Goal: Task Accomplishment & Management: Use online tool/utility

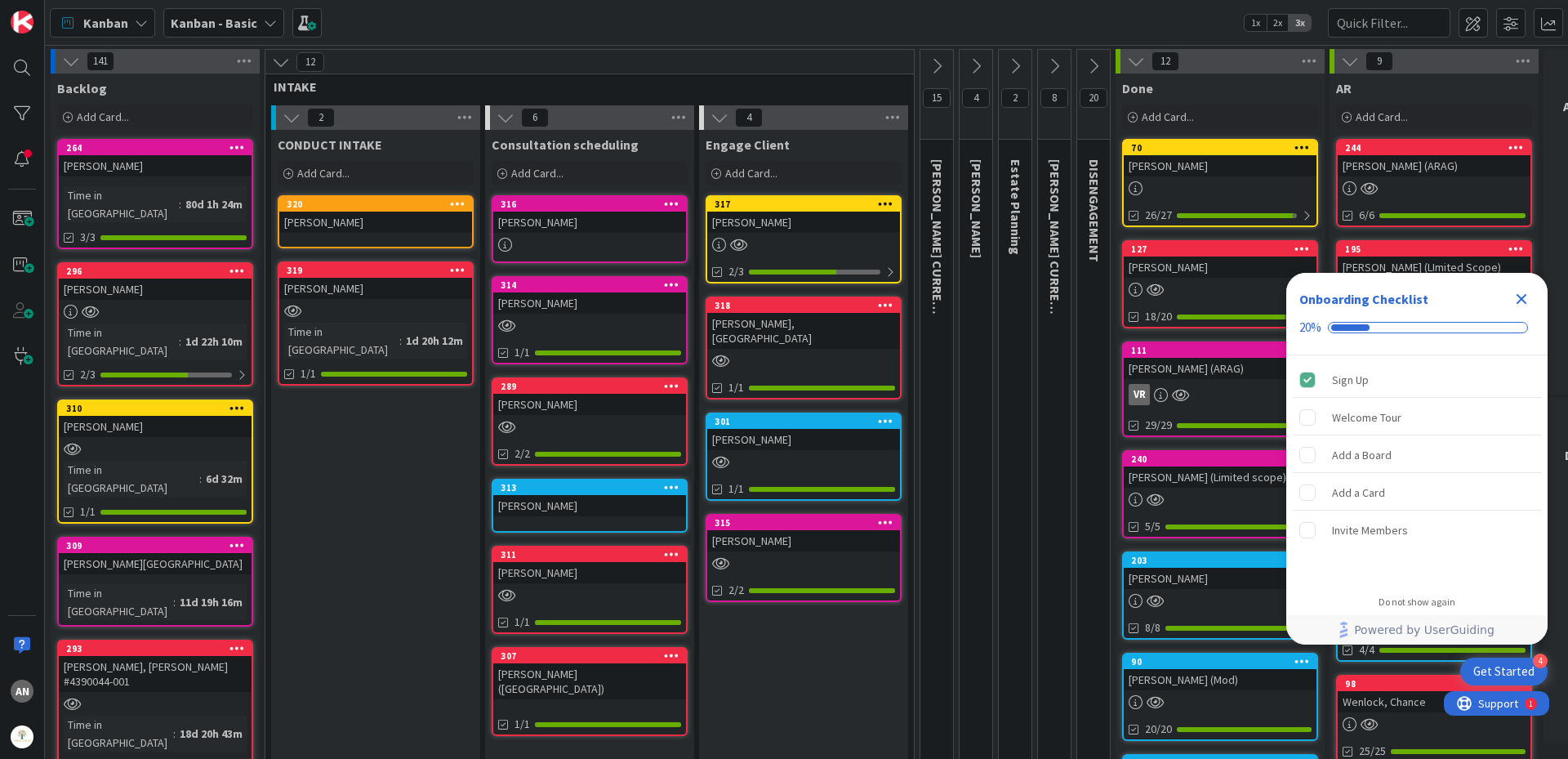
click at [769, 354] on div at bounding box center [803, 360] width 193 height 14
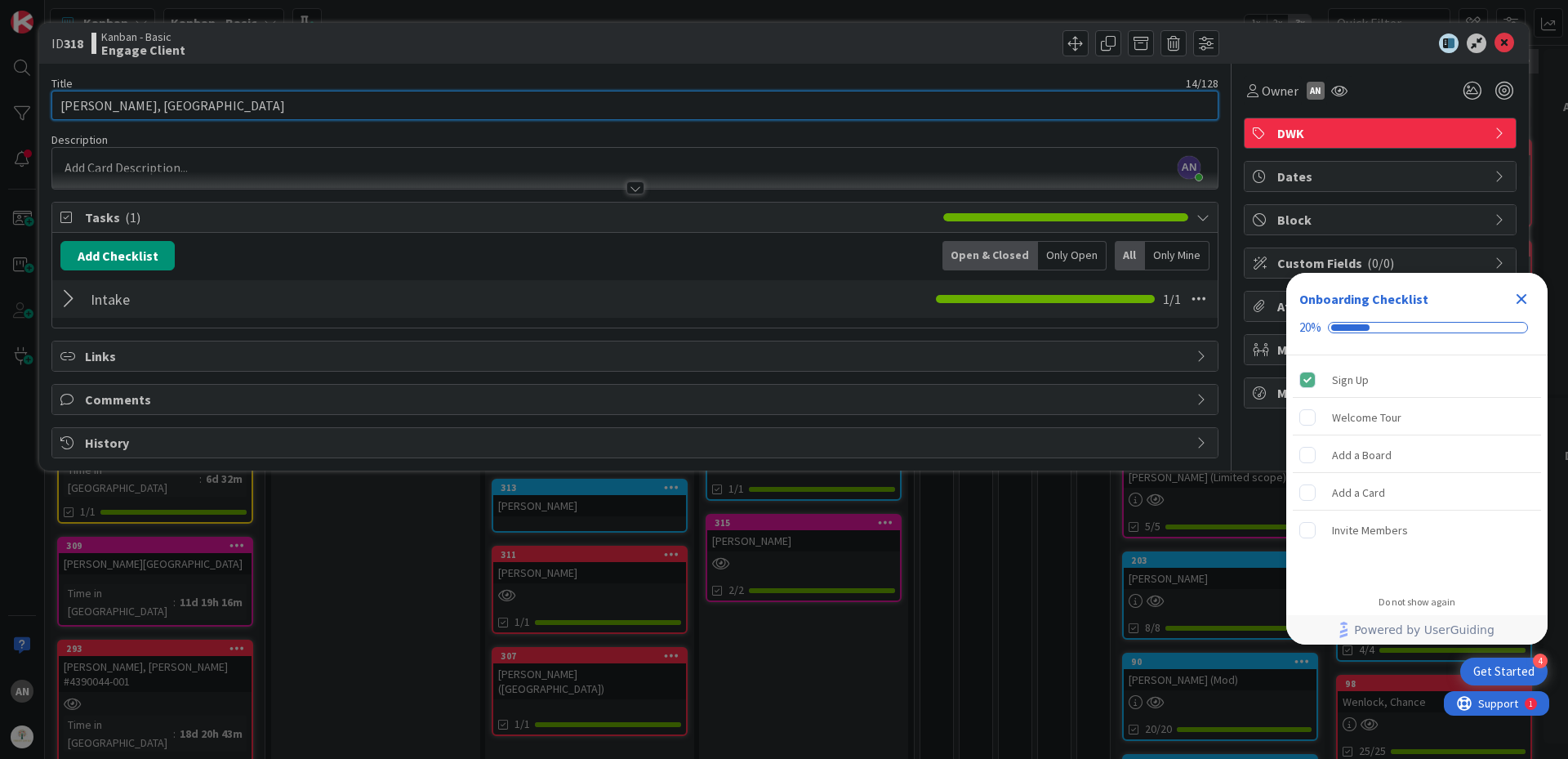
click at [175, 114] on input "[PERSON_NAME], [GEOGRAPHIC_DATA]" at bounding box center [635, 105] width 1167 height 29
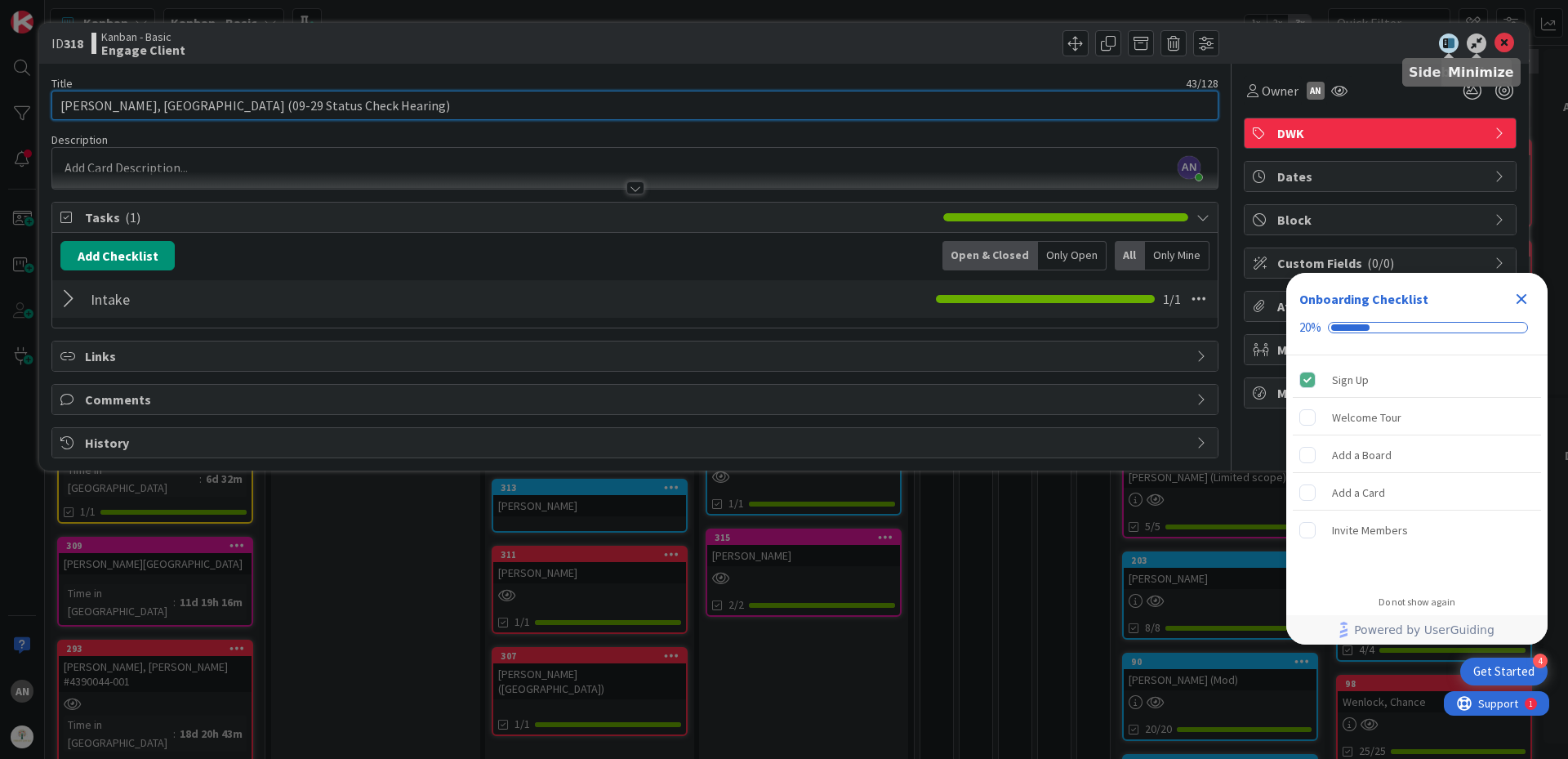
type input "[PERSON_NAME], [GEOGRAPHIC_DATA] (09-29 Status Check Hearing)"
click at [1503, 41] on icon at bounding box center [1505, 43] width 20 height 20
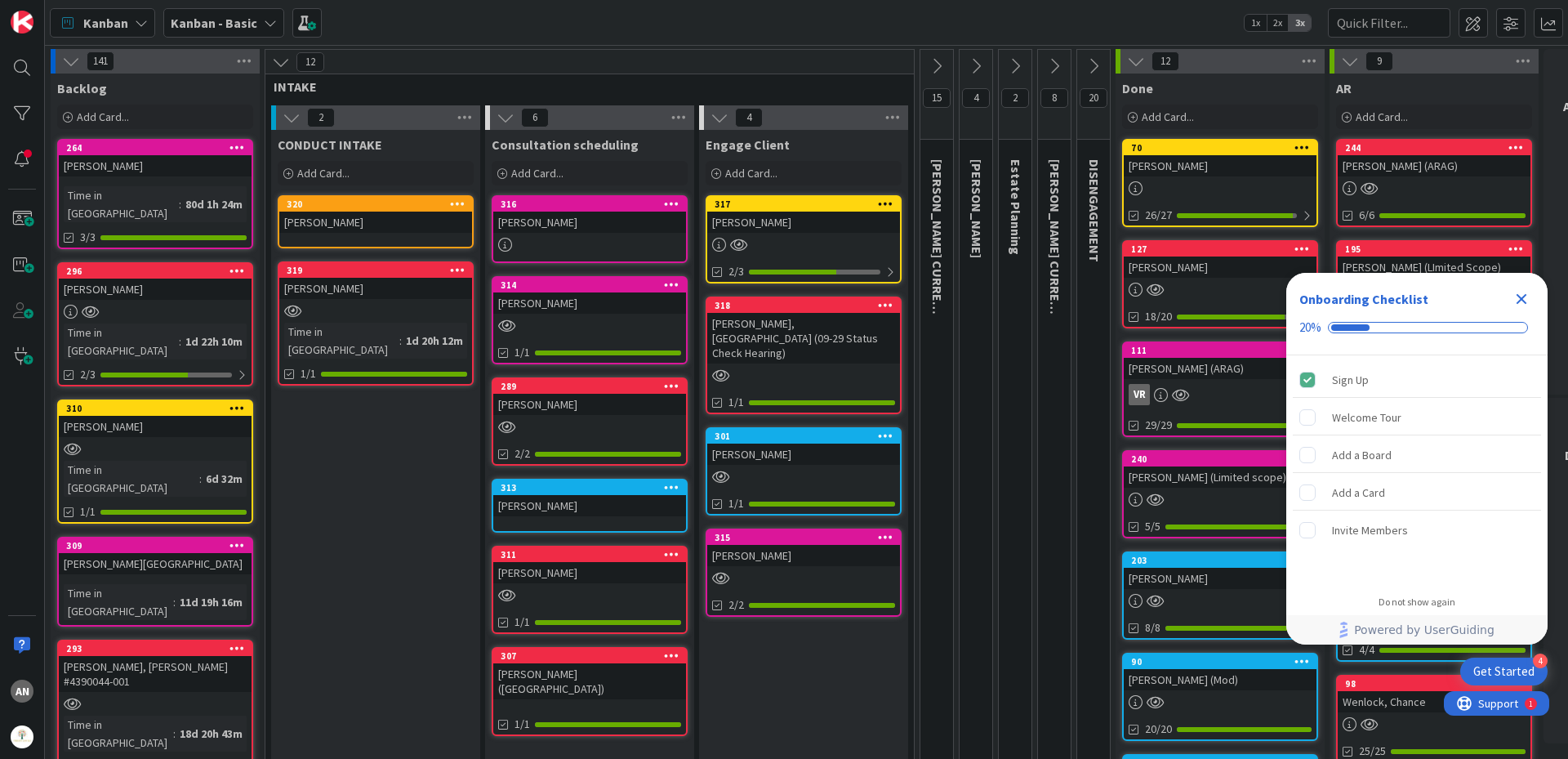
click at [794, 332] on div "[PERSON_NAME], [GEOGRAPHIC_DATA] (09-29 Status Check Hearing)" at bounding box center [803, 338] width 193 height 51
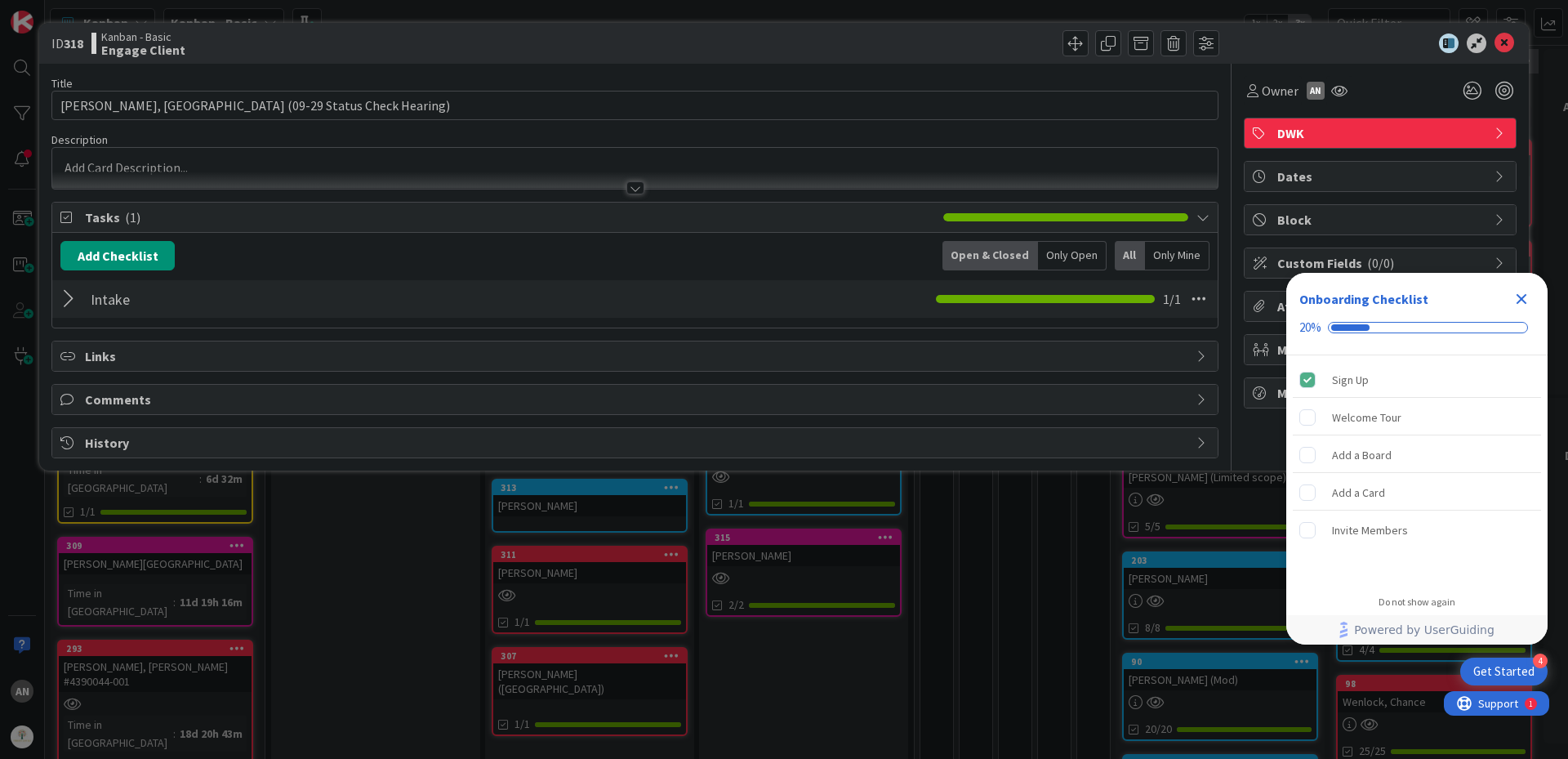
click at [65, 299] on div at bounding box center [71, 299] width 21 height 29
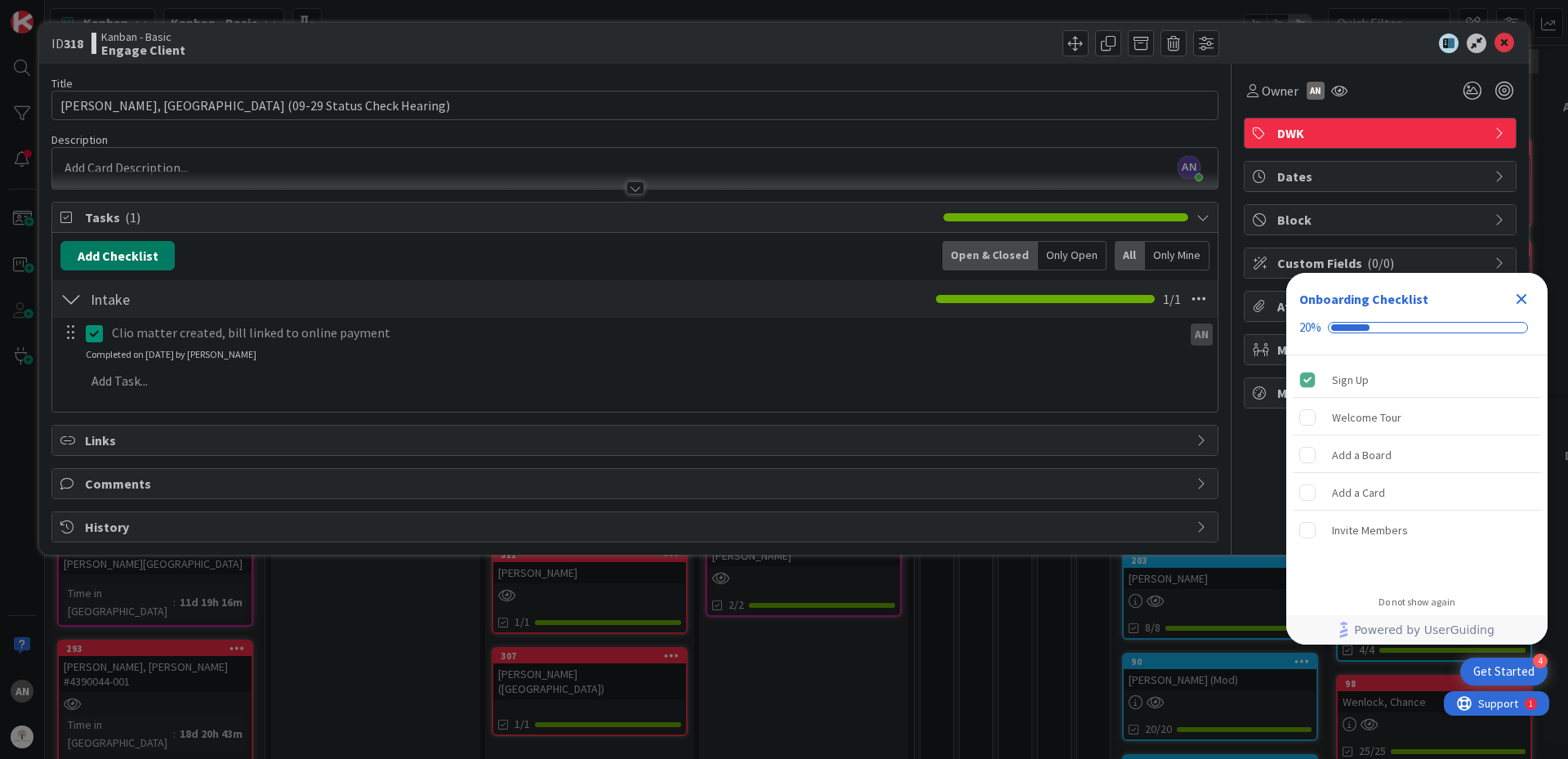
click at [139, 260] on button "Add Checklist" at bounding box center [118, 255] width 114 height 29
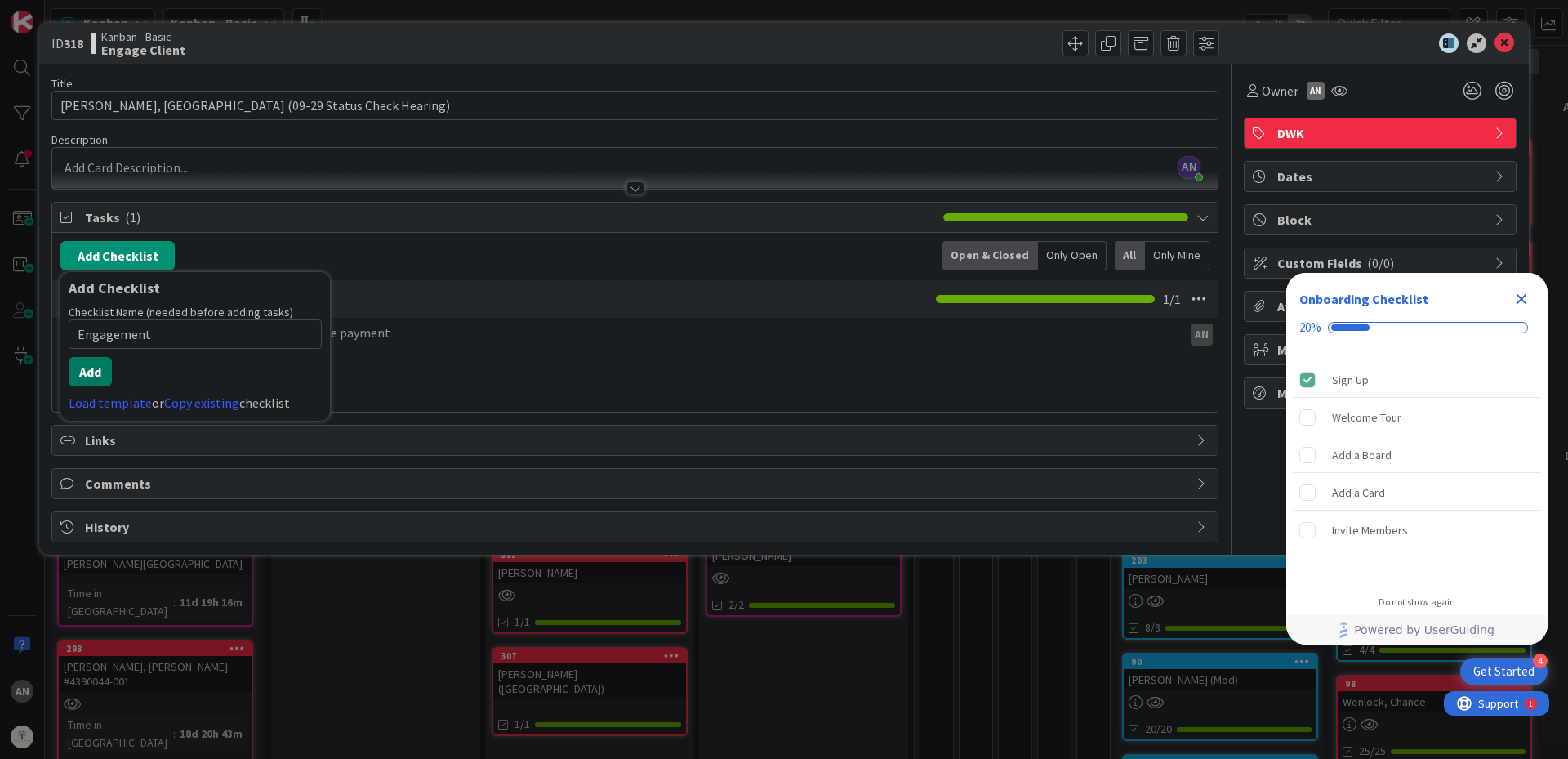
type input "Engagement"
click at [100, 374] on button "Add" at bounding box center [90, 372] width 43 height 29
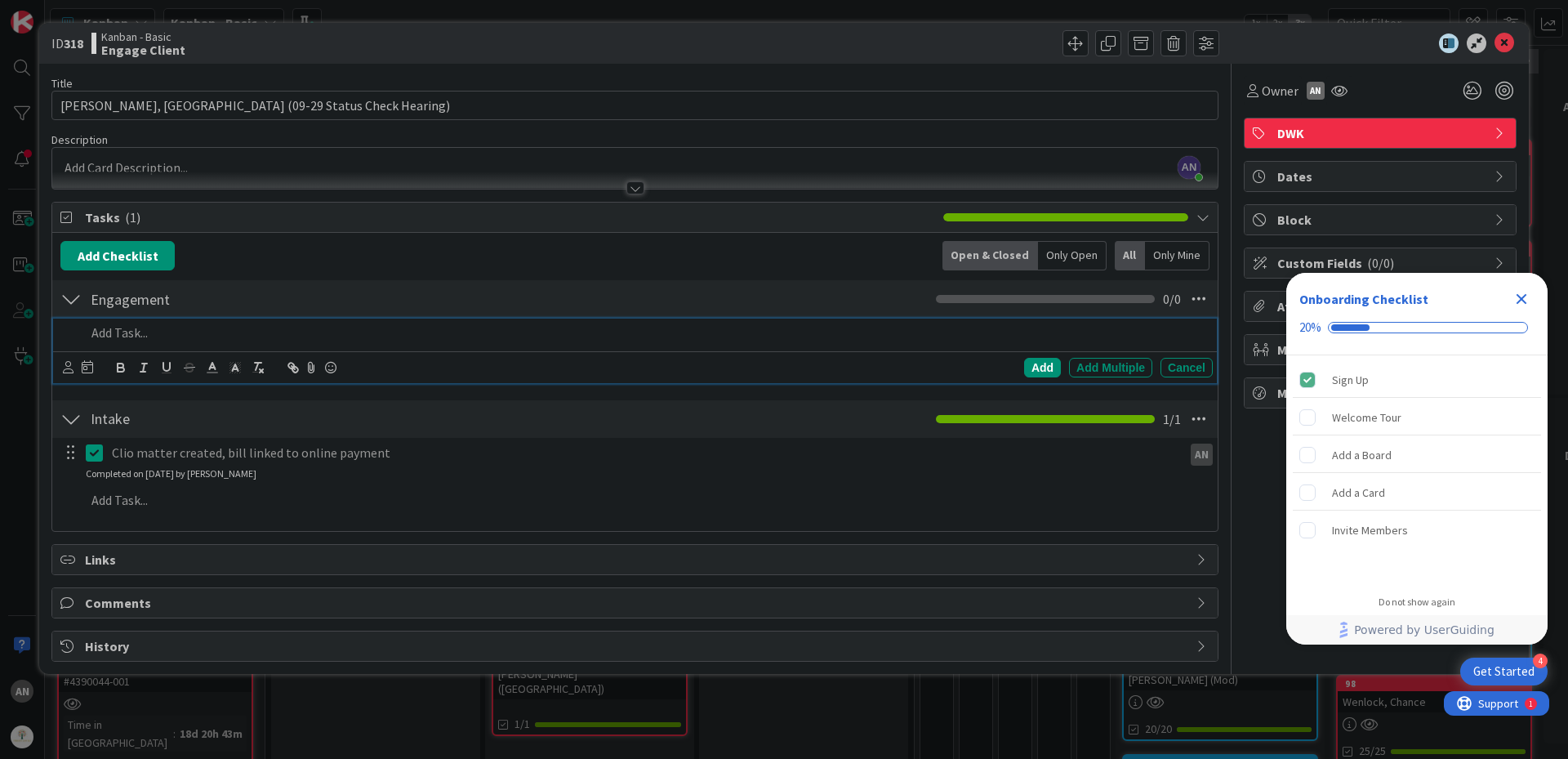
click at [63, 366] on icon at bounding box center [69, 367] width 11 height 13
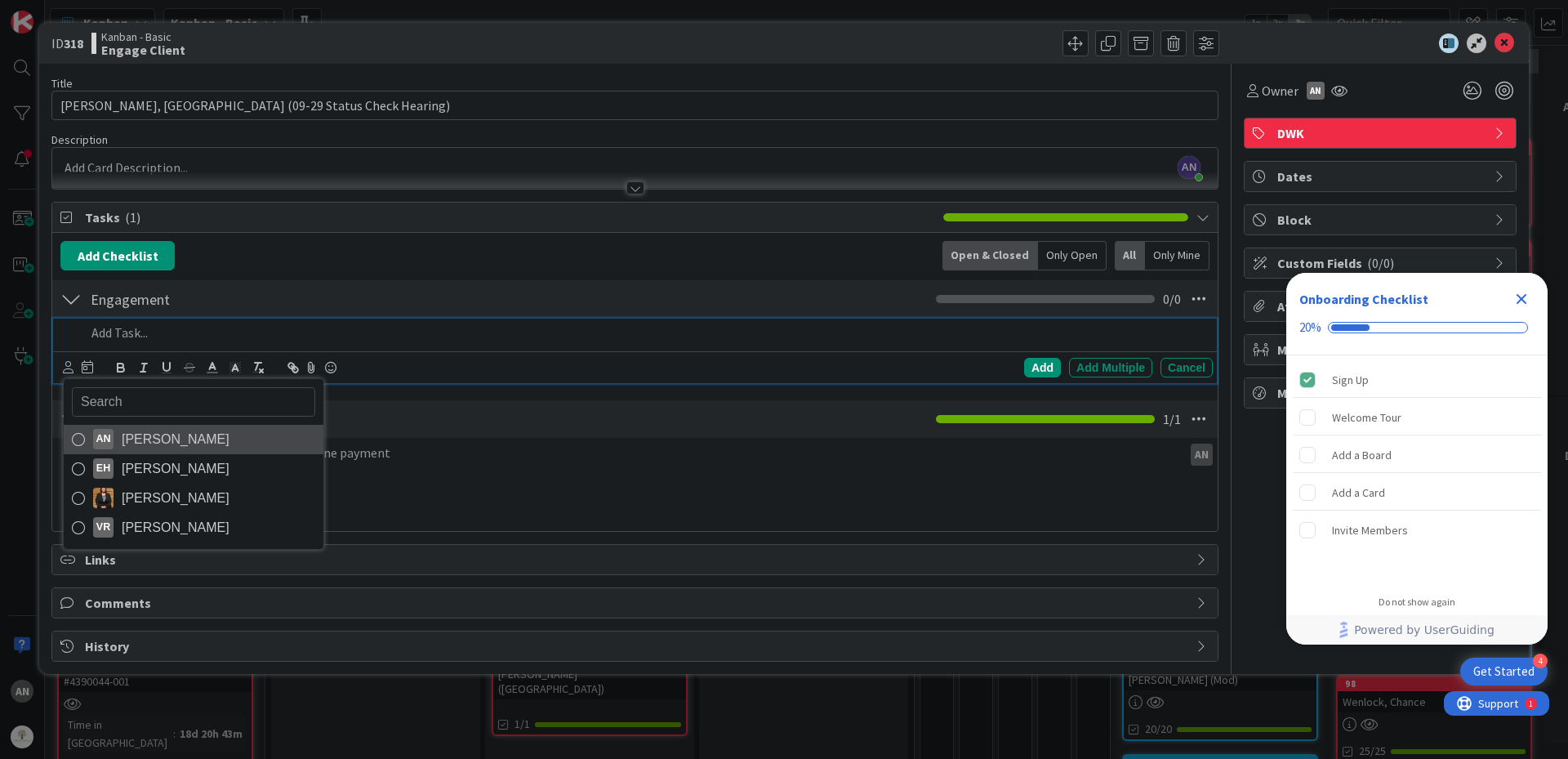
click at [140, 442] on span "[PERSON_NAME]" at bounding box center [176, 439] width 108 height 24
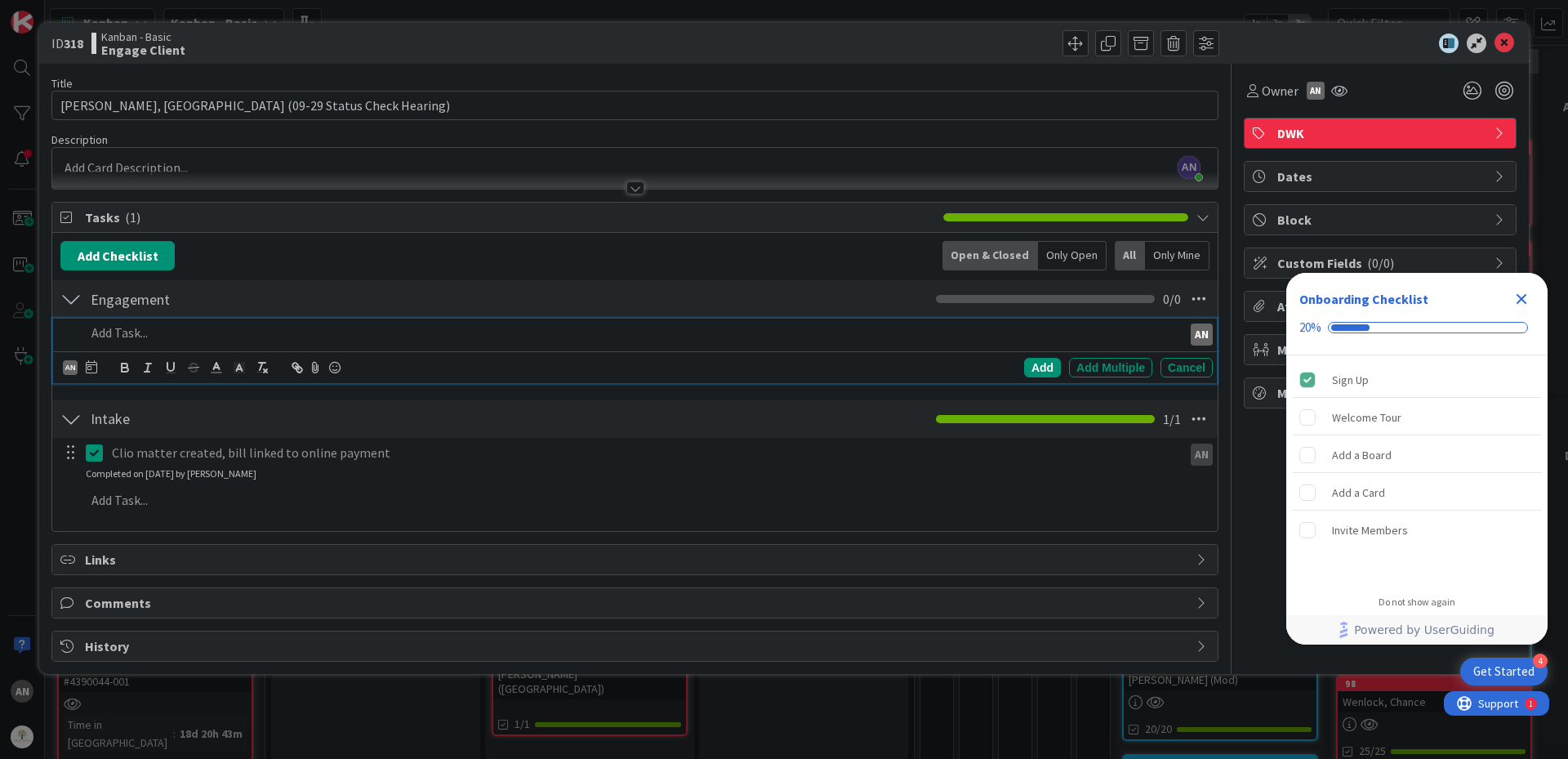
click at [114, 332] on p at bounding box center [631, 332] width 1090 height 19
click at [1034, 367] on div "Add" at bounding box center [1042, 367] width 37 height 20
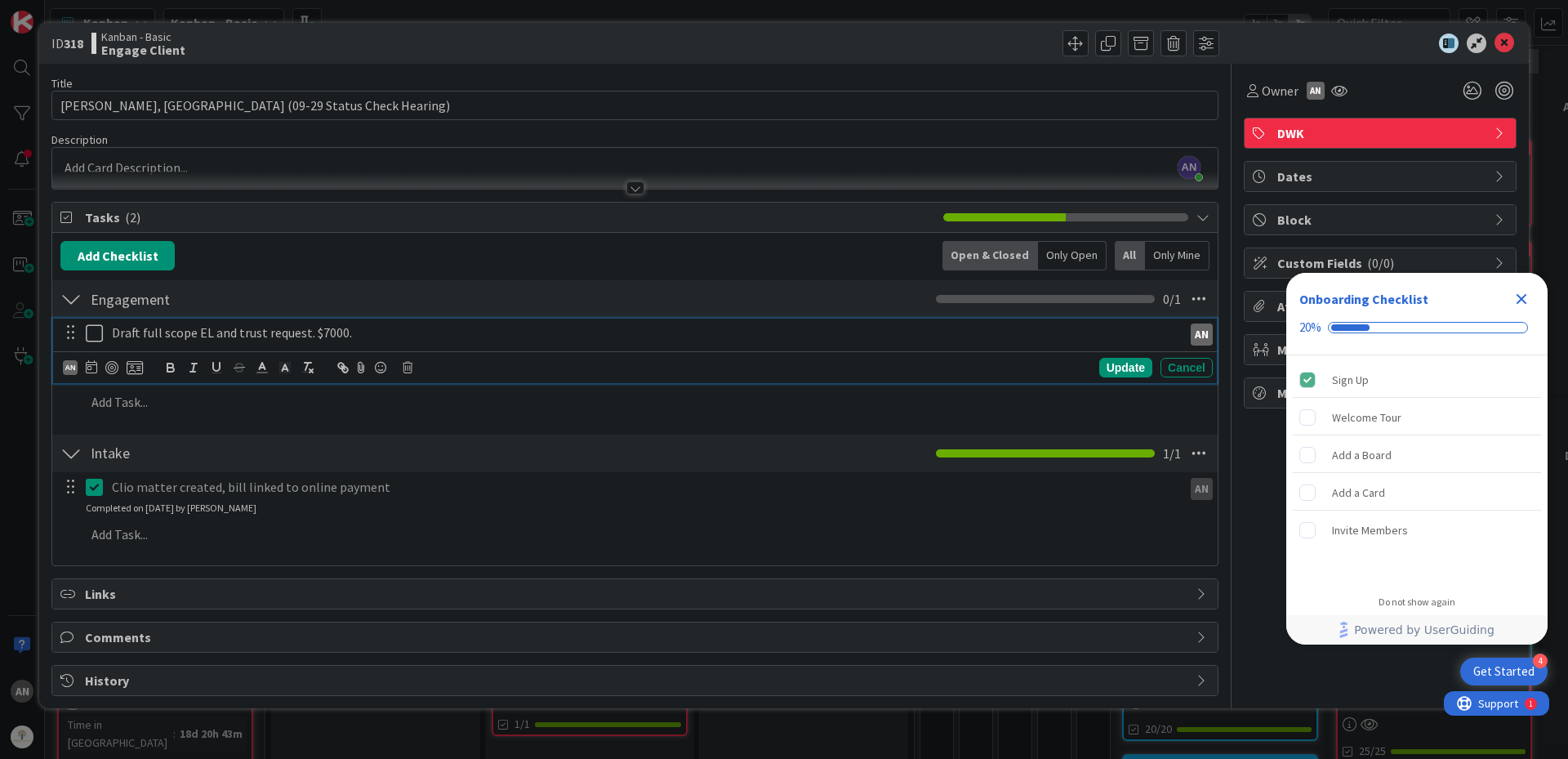
click at [97, 333] on icon at bounding box center [94, 333] width 17 height 20
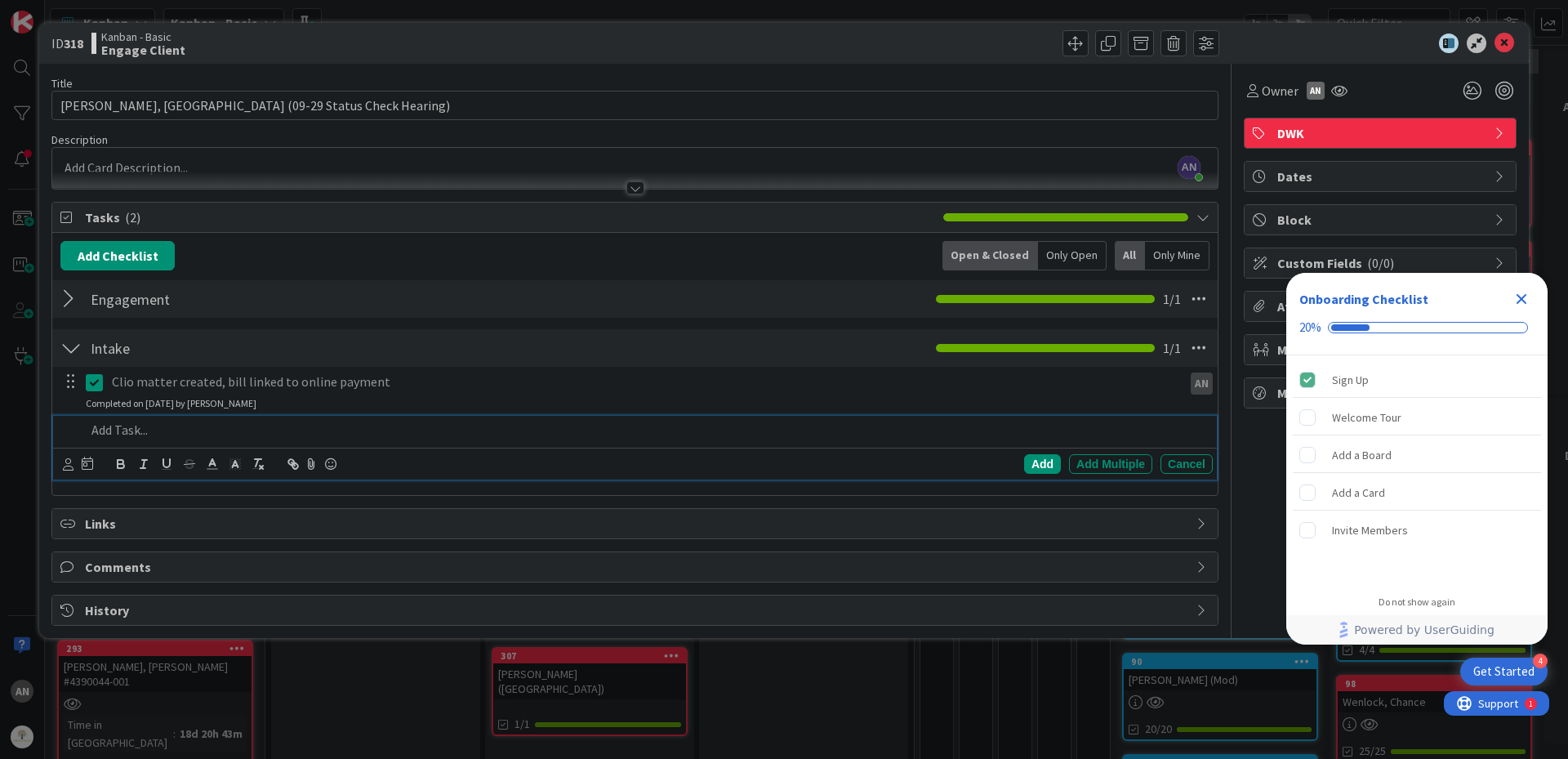
click at [134, 432] on p at bounding box center [646, 430] width 1121 height 19
click at [65, 467] on icon at bounding box center [69, 464] width 11 height 13
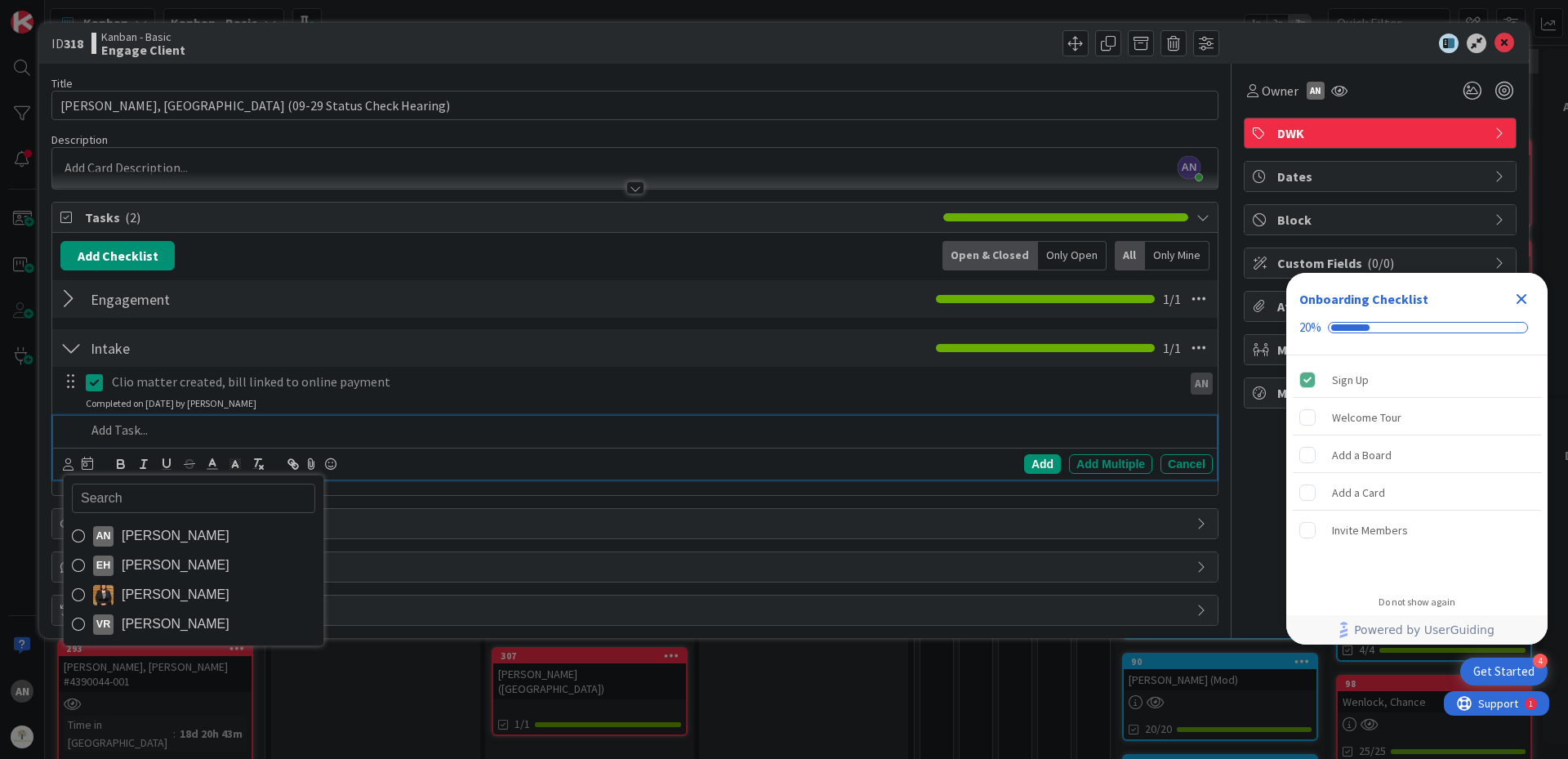
click at [156, 588] on span "[PERSON_NAME]" at bounding box center [176, 594] width 108 height 24
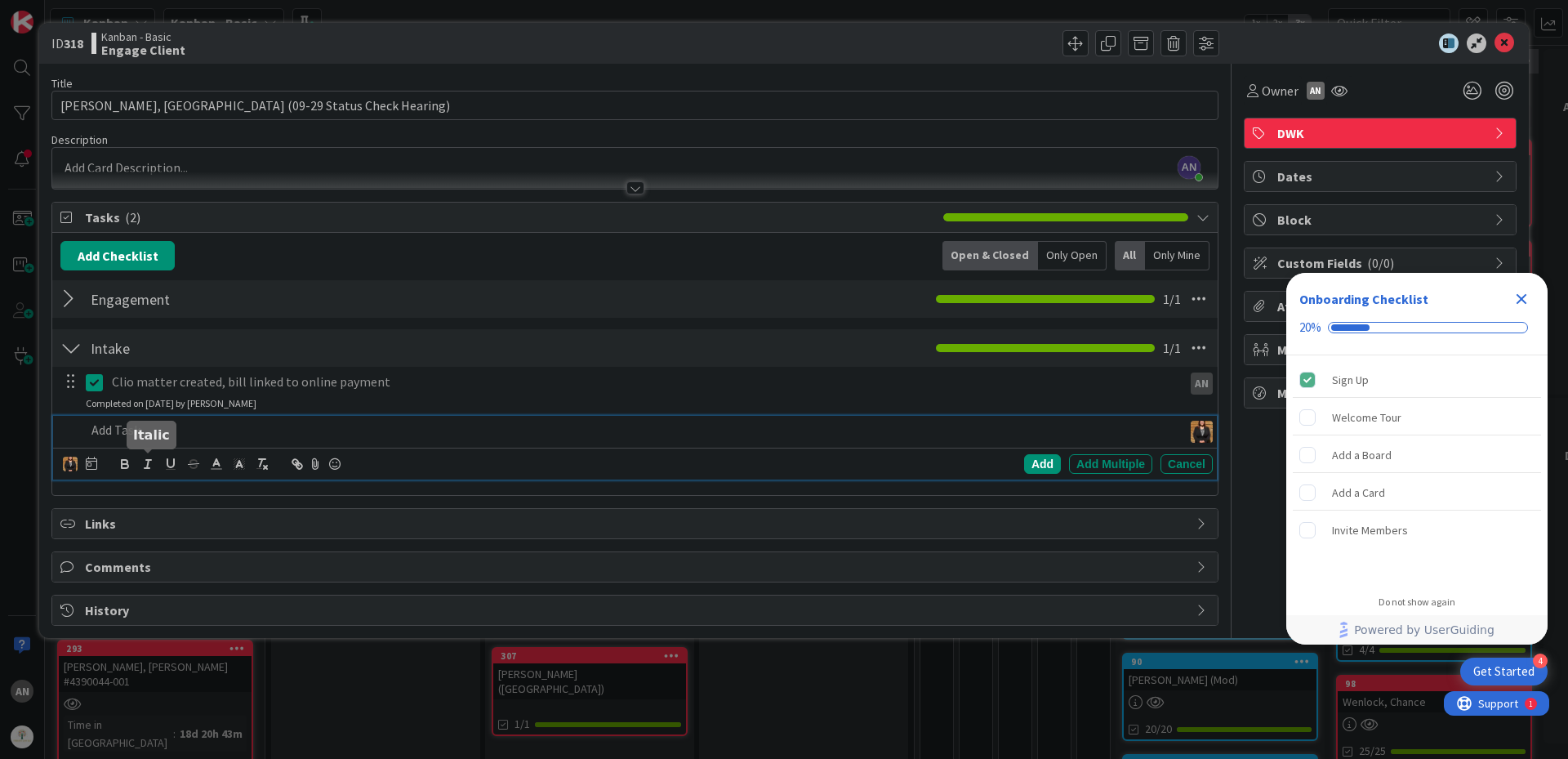
click at [124, 432] on p at bounding box center [631, 430] width 1090 height 19
click at [1043, 462] on div "Add" at bounding box center [1042, 464] width 37 height 20
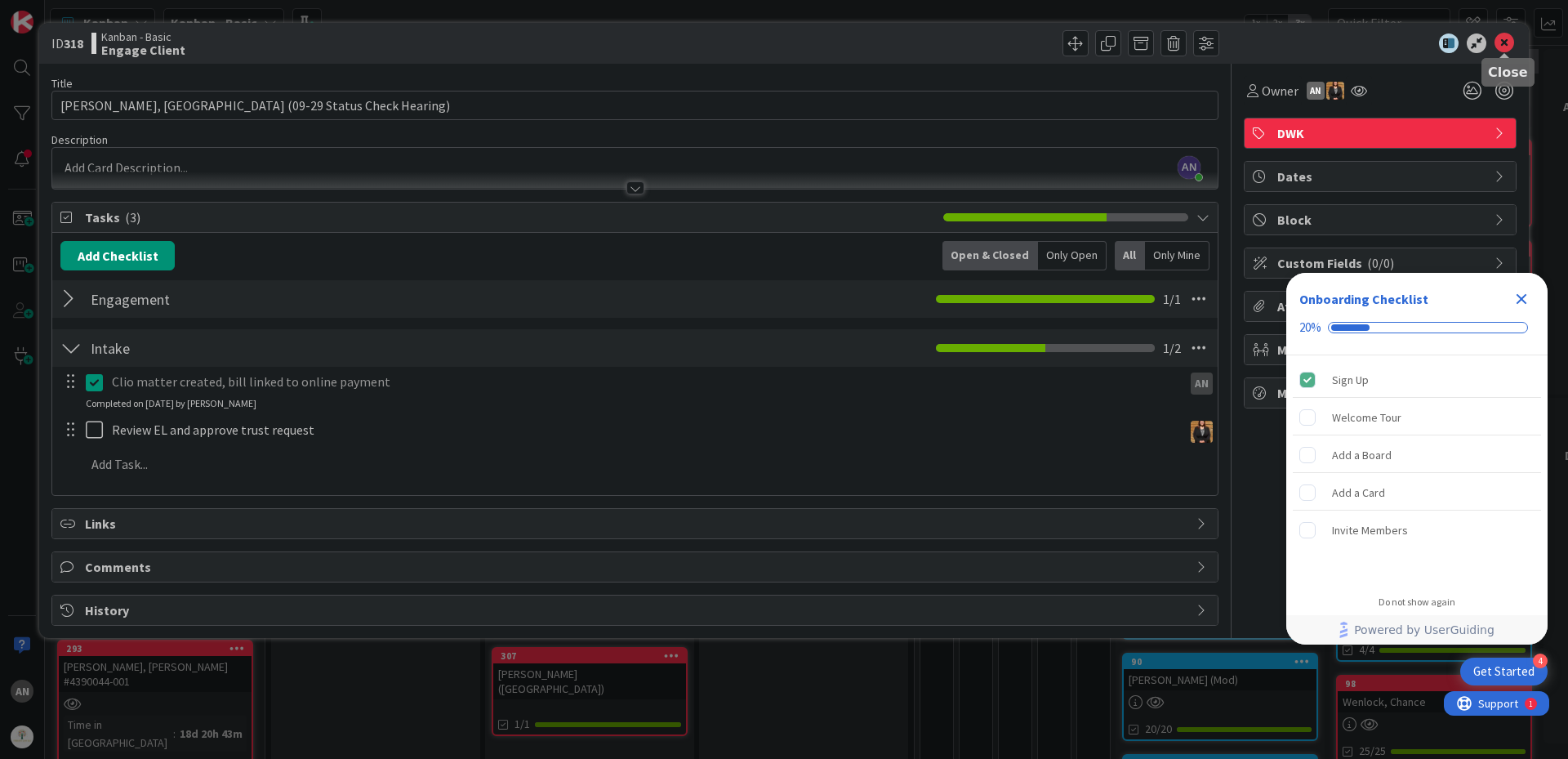
click at [1503, 44] on icon at bounding box center [1505, 43] width 20 height 20
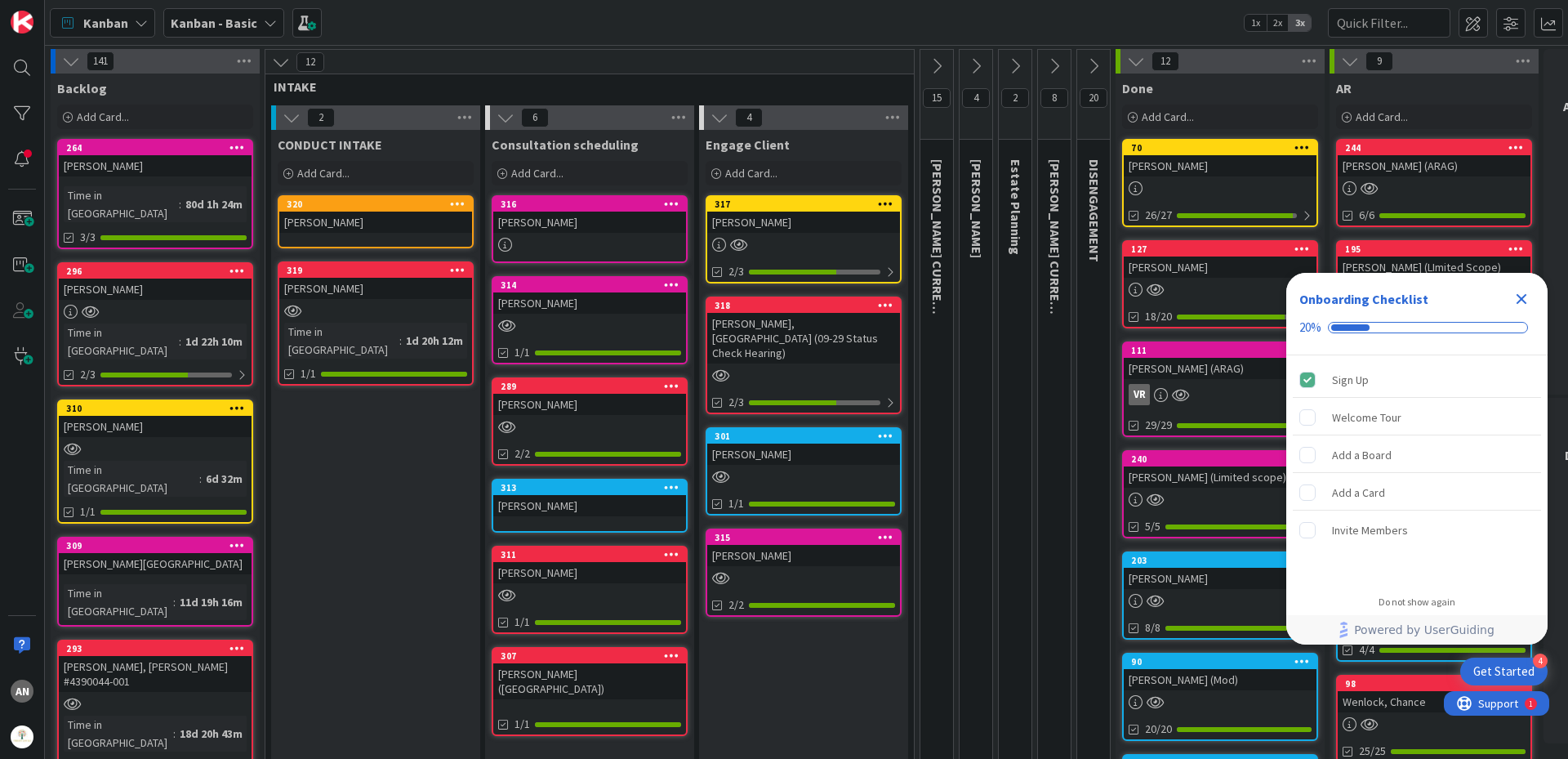
click at [382, 235] on link "320 [PERSON_NAME]" at bounding box center [375, 222] width 196 height 53
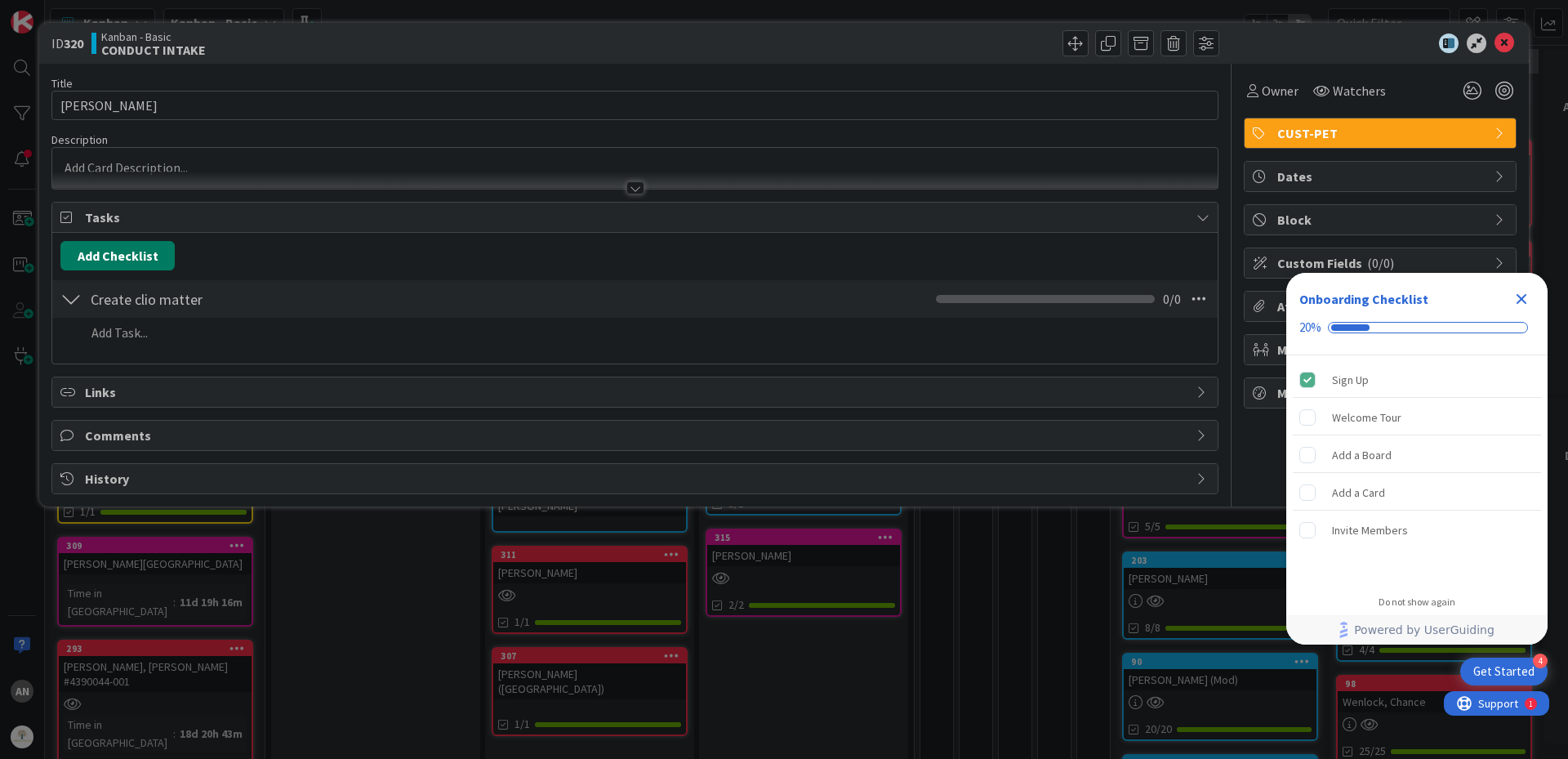
click at [119, 266] on button "Add Checklist" at bounding box center [118, 255] width 114 height 29
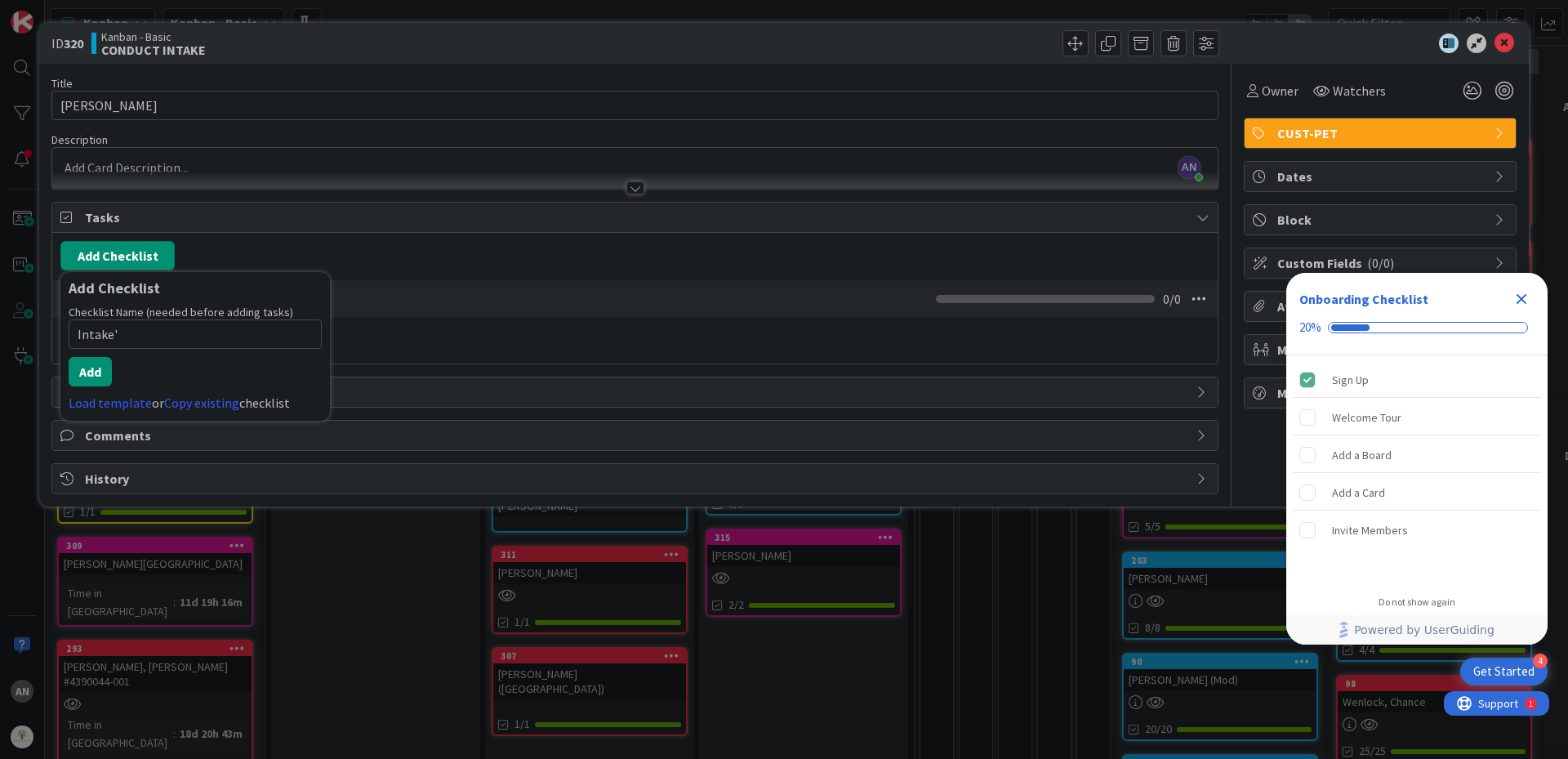
type input "Intake"
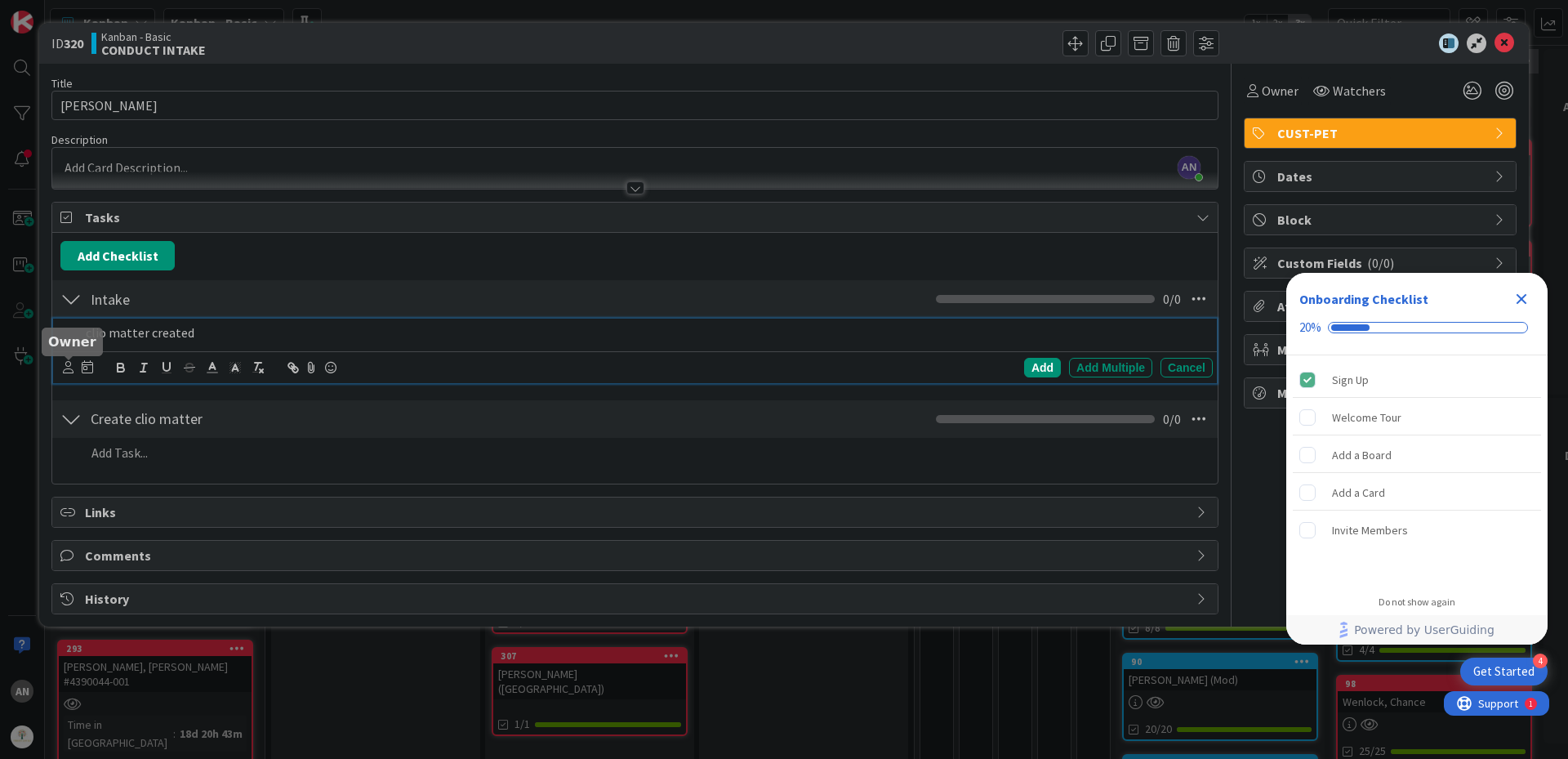
click at [69, 366] on icon at bounding box center [69, 367] width 11 height 13
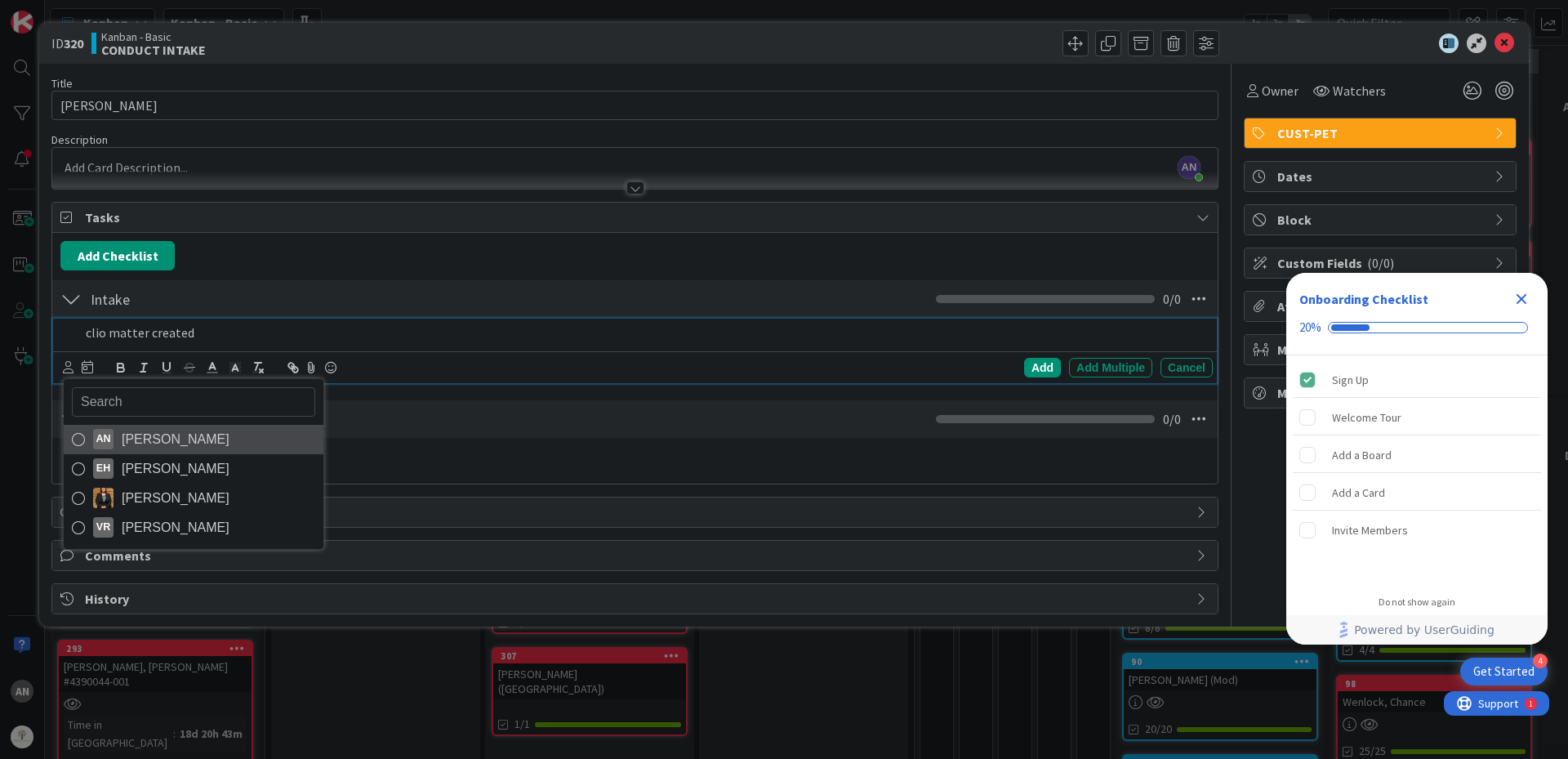
click at [140, 433] on span "[PERSON_NAME]" at bounding box center [176, 439] width 108 height 24
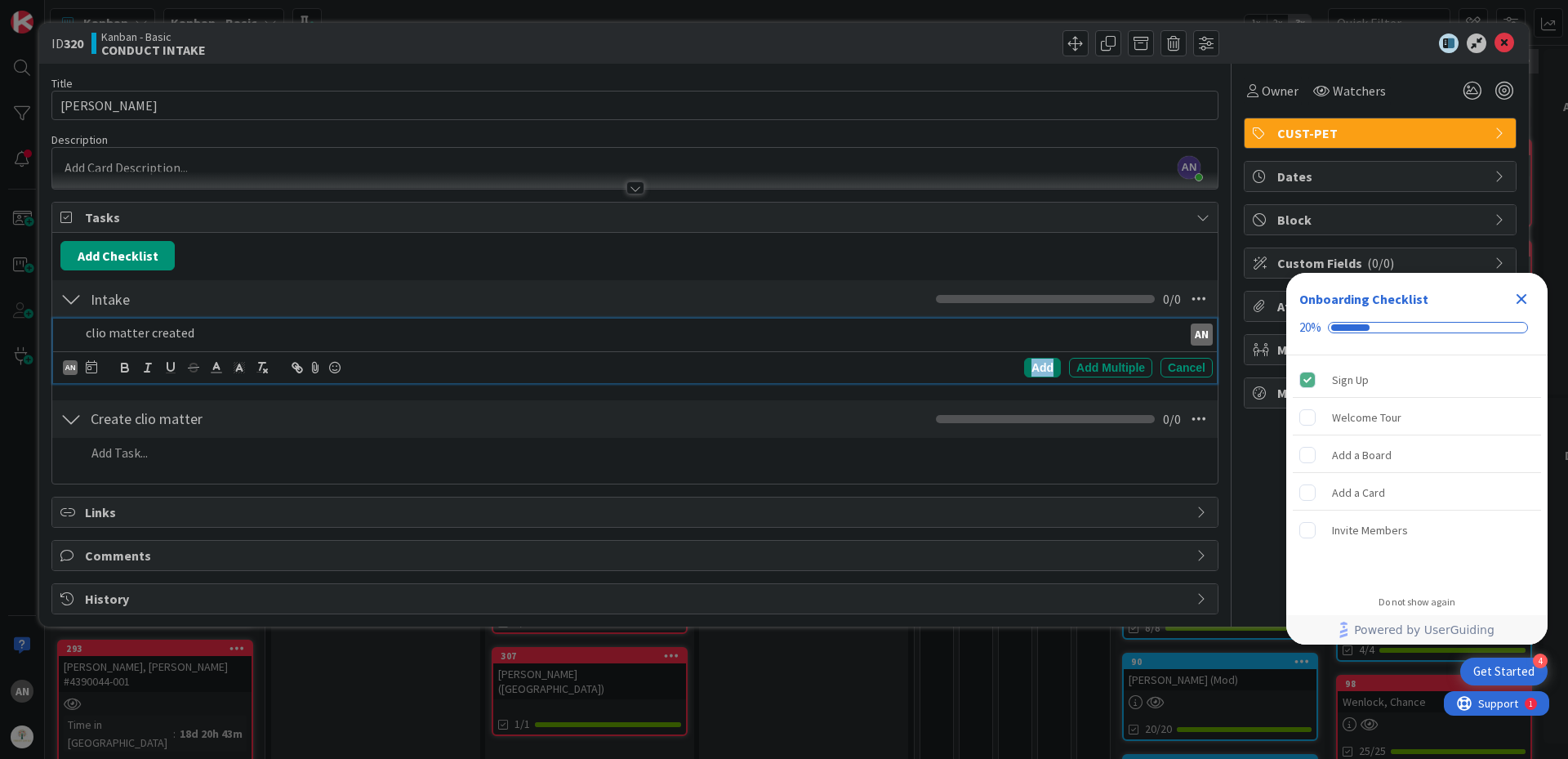
click at [1029, 362] on div "Add" at bounding box center [1042, 367] width 37 height 20
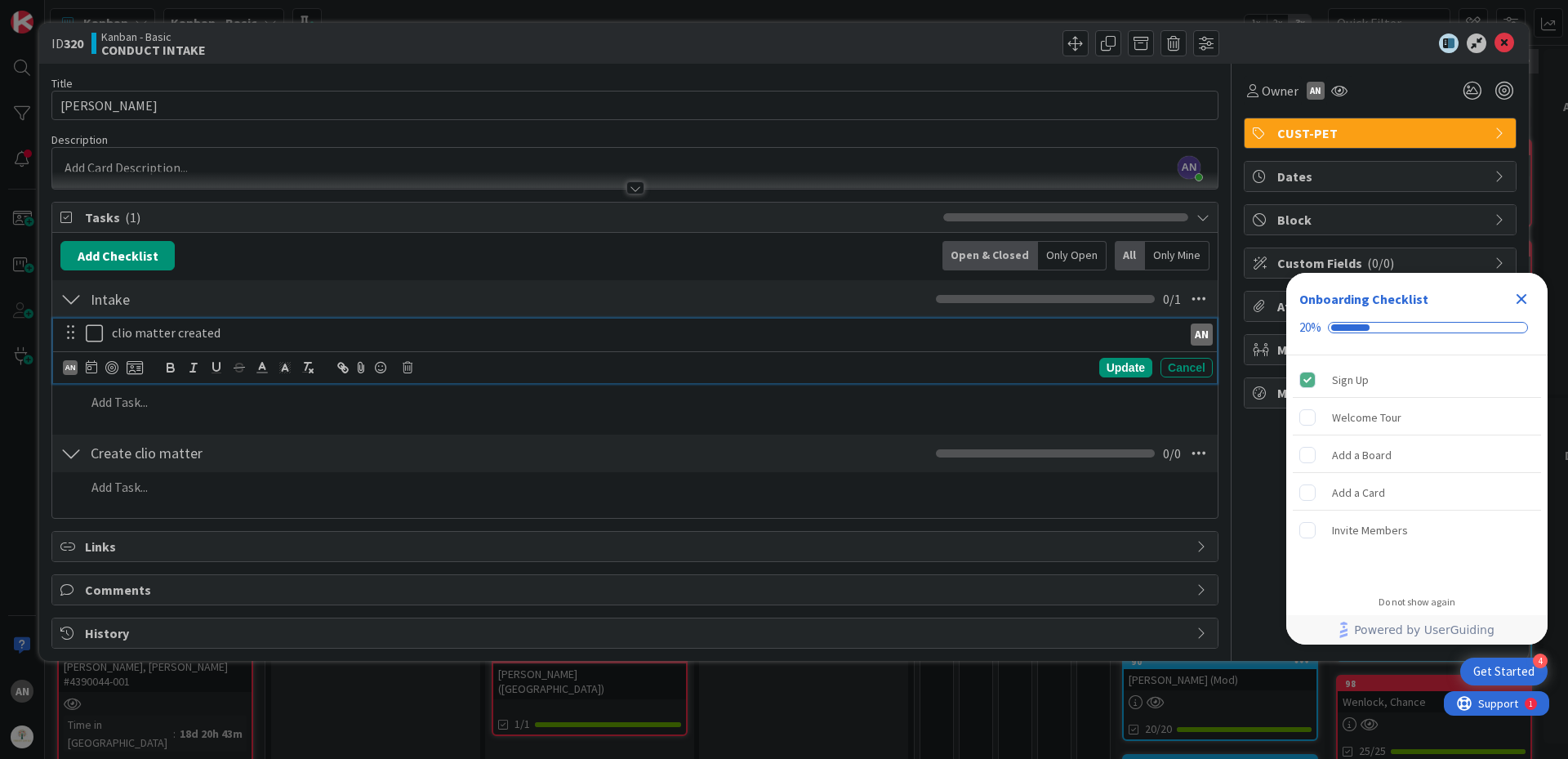
click at [104, 332] on button at bounding box center [96, 333] width 20 height 26
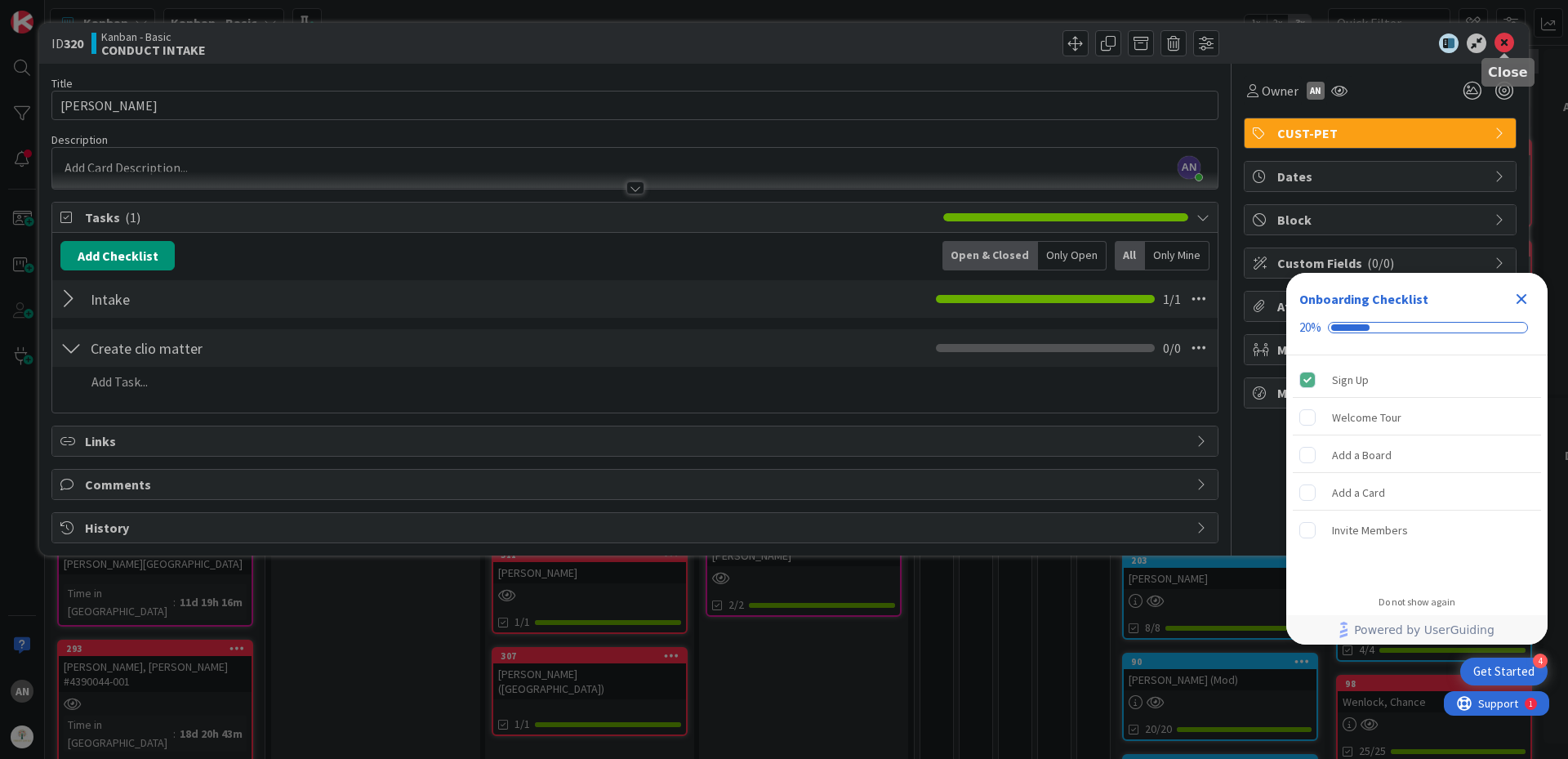
click at [1500, 44] on icon at bounding box center [1505, 43] width 20 height 20
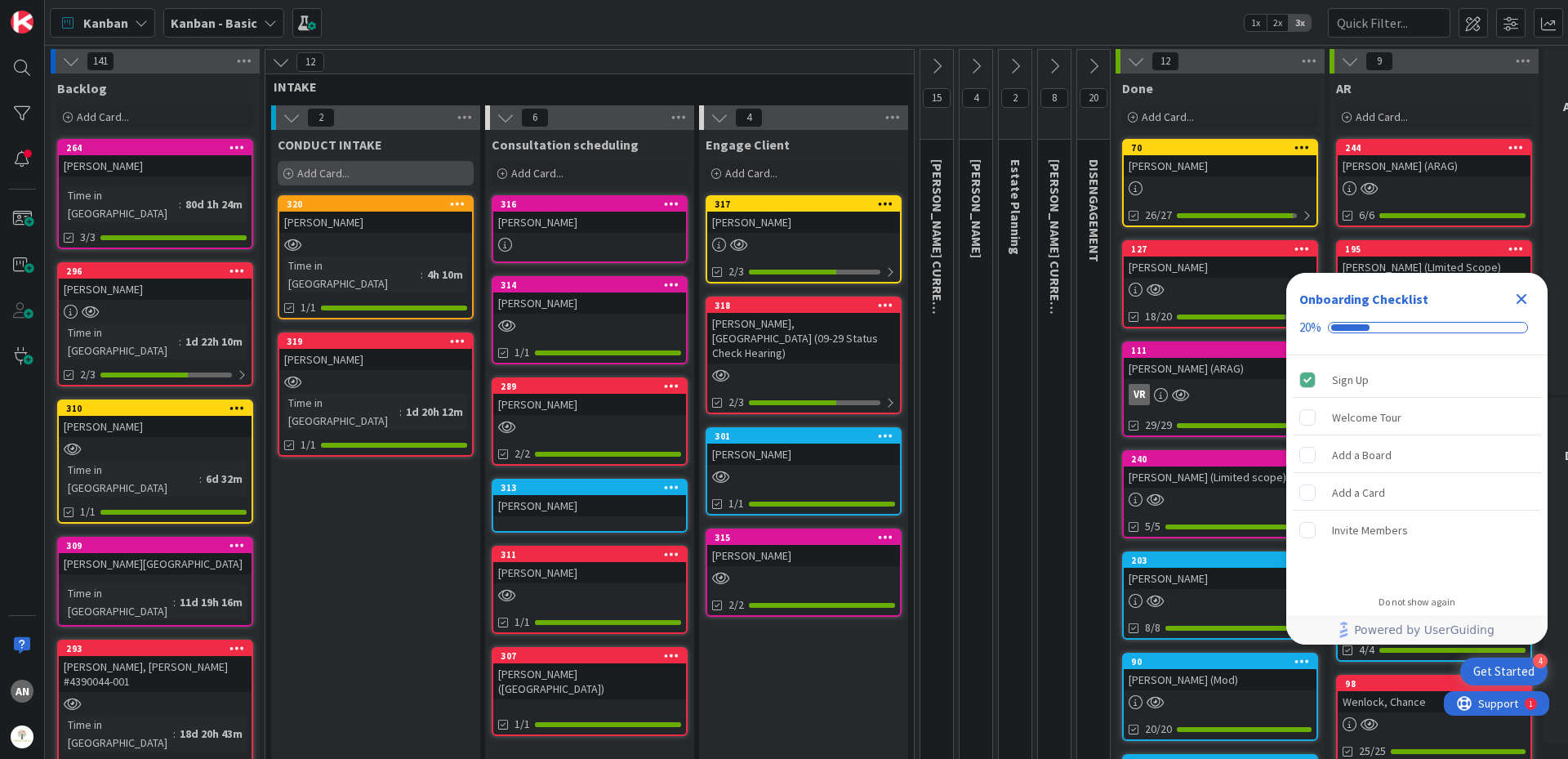
click at [343, 165] on div "Add Card..." at bounding box center [375, 173] width 196 height 24
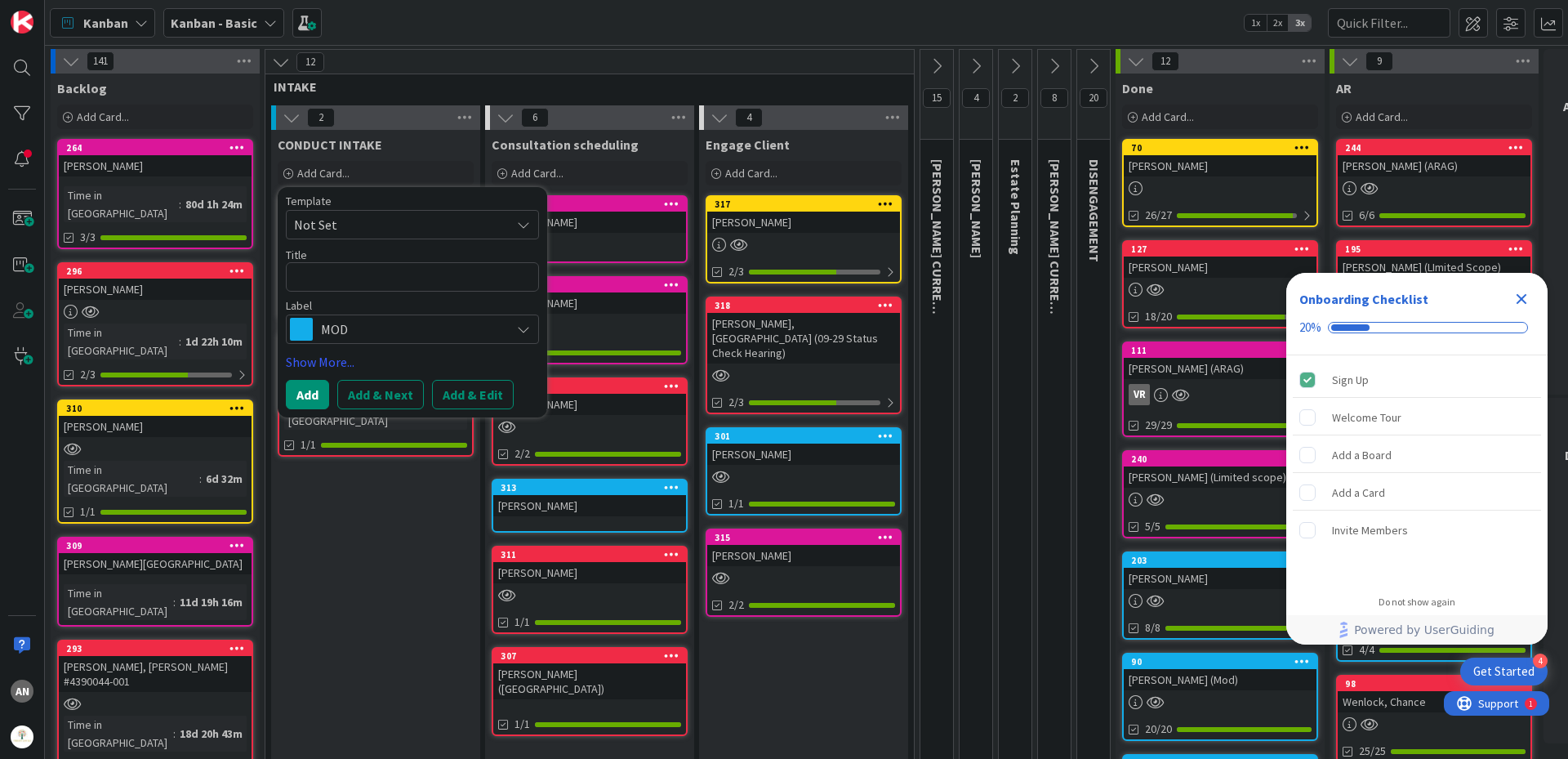
click at [349, 322] on span "MOD" at bounding box center [412, 328] width 181 height 23
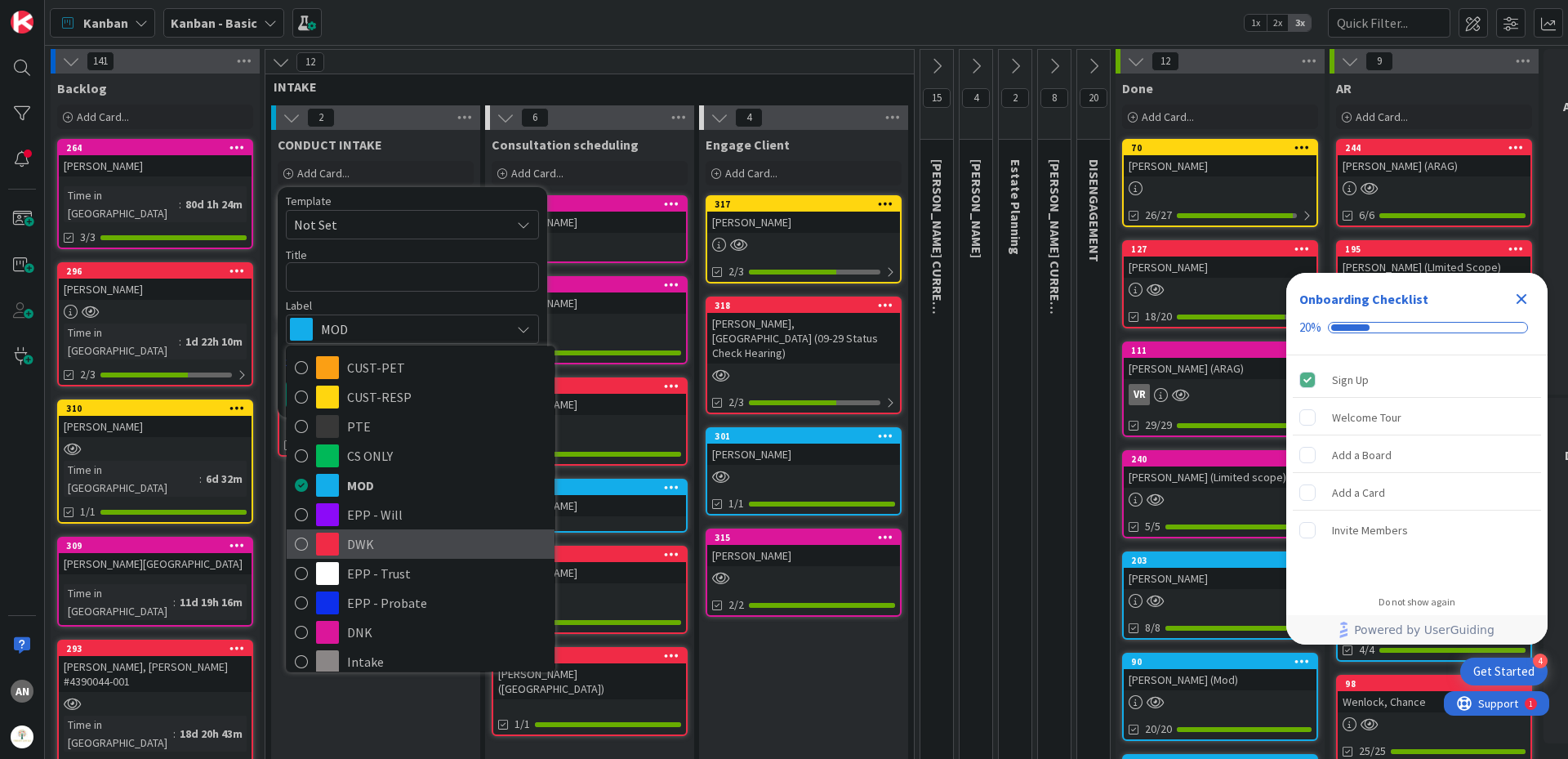
drag, startPoint x: 386, startPoint y: 545, endPoint x: 386, endPoint y: 513, distance: 32.0
click at [386, 543] on span "DWK" at bounding box center [447, 544] width 199 height 24
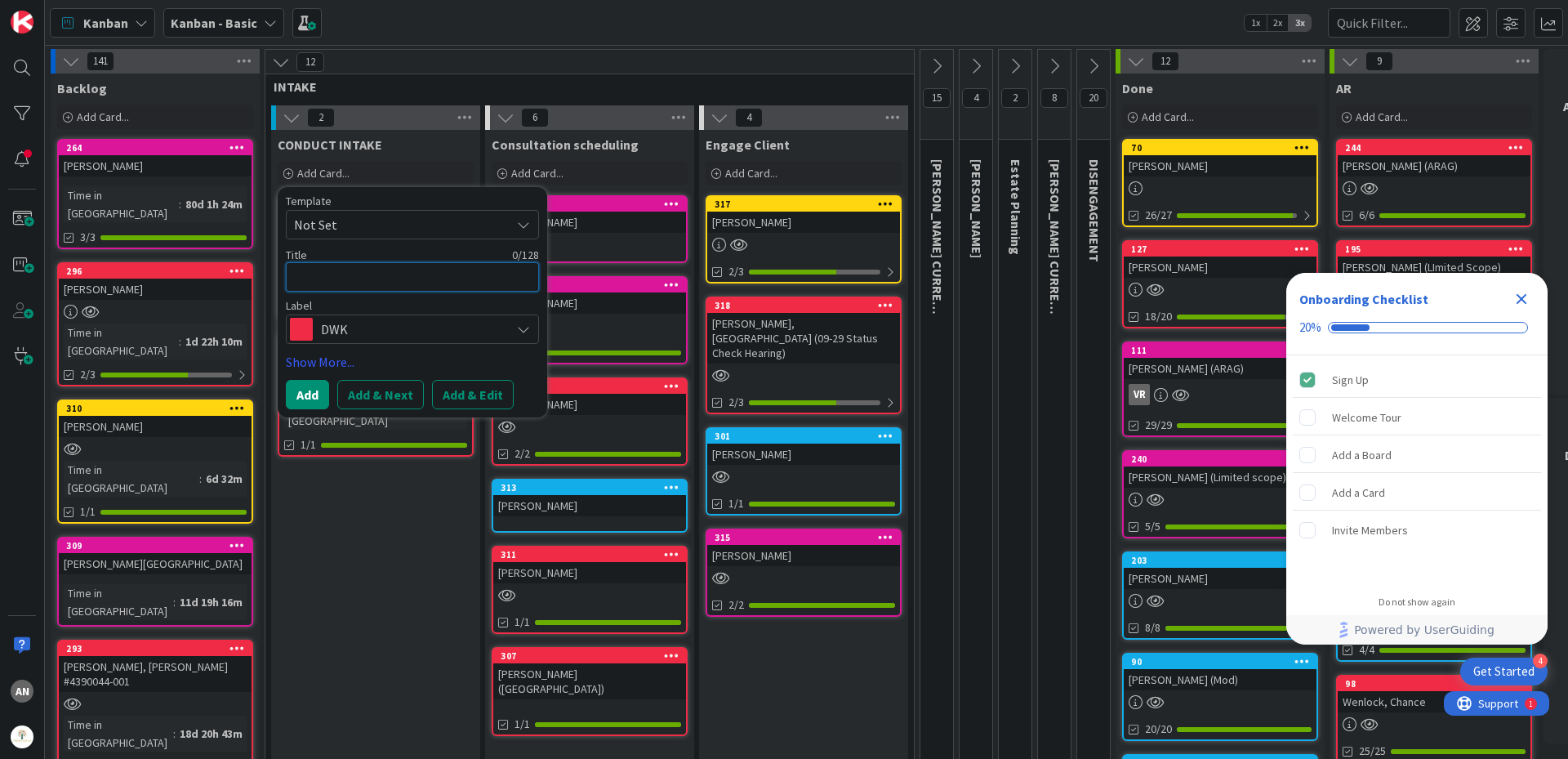
click at [350, 281] on textarea at bounding box center [413, 277] width 253 height 29
type textarea "T"
type textarea "x"
type textarea "Ta"
type textarea "x"
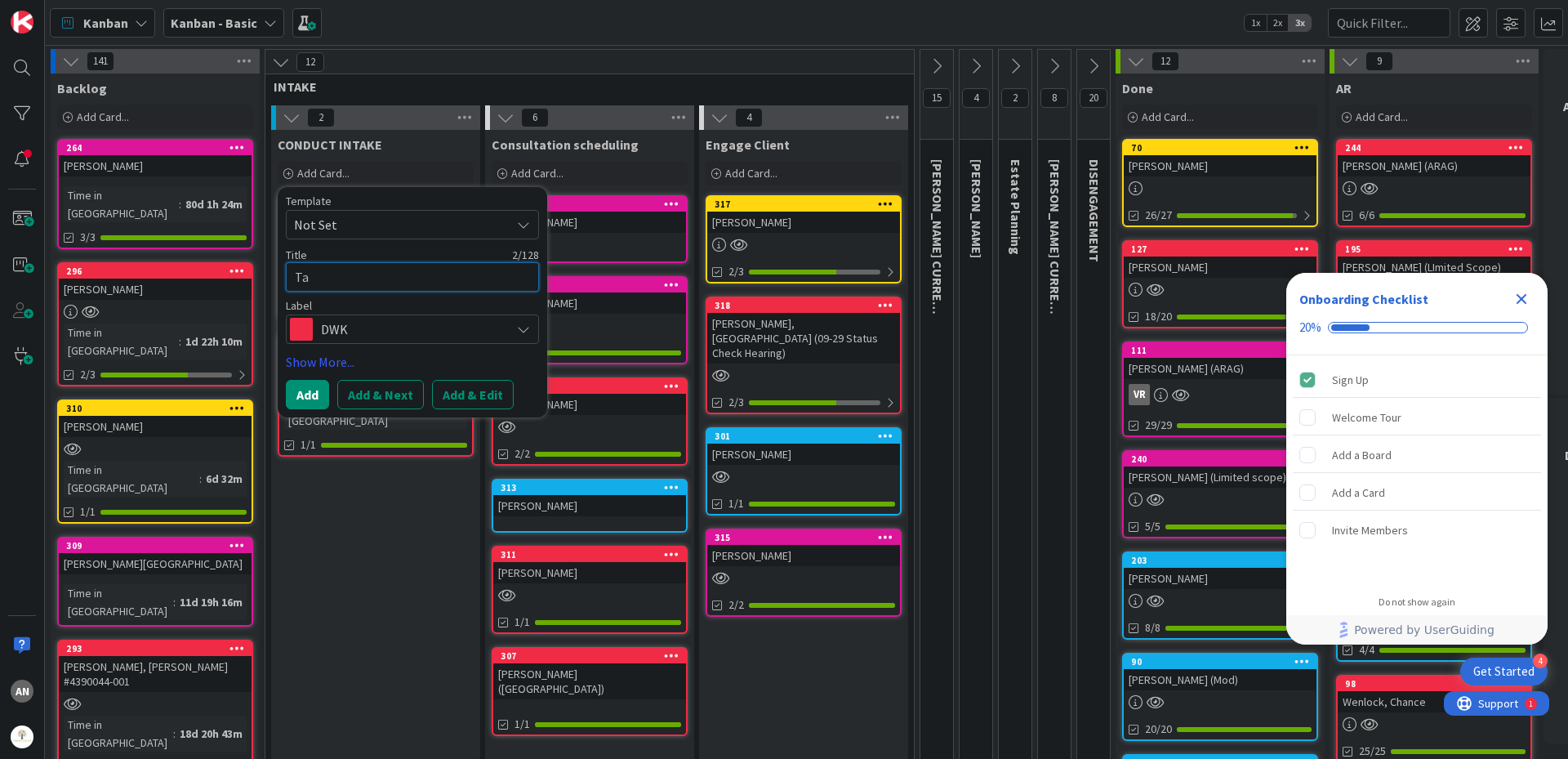
type textarea "Tay"
type textarea "x"
type textarea "Tayl"
type textarea "x"
type textarea "Taylo"
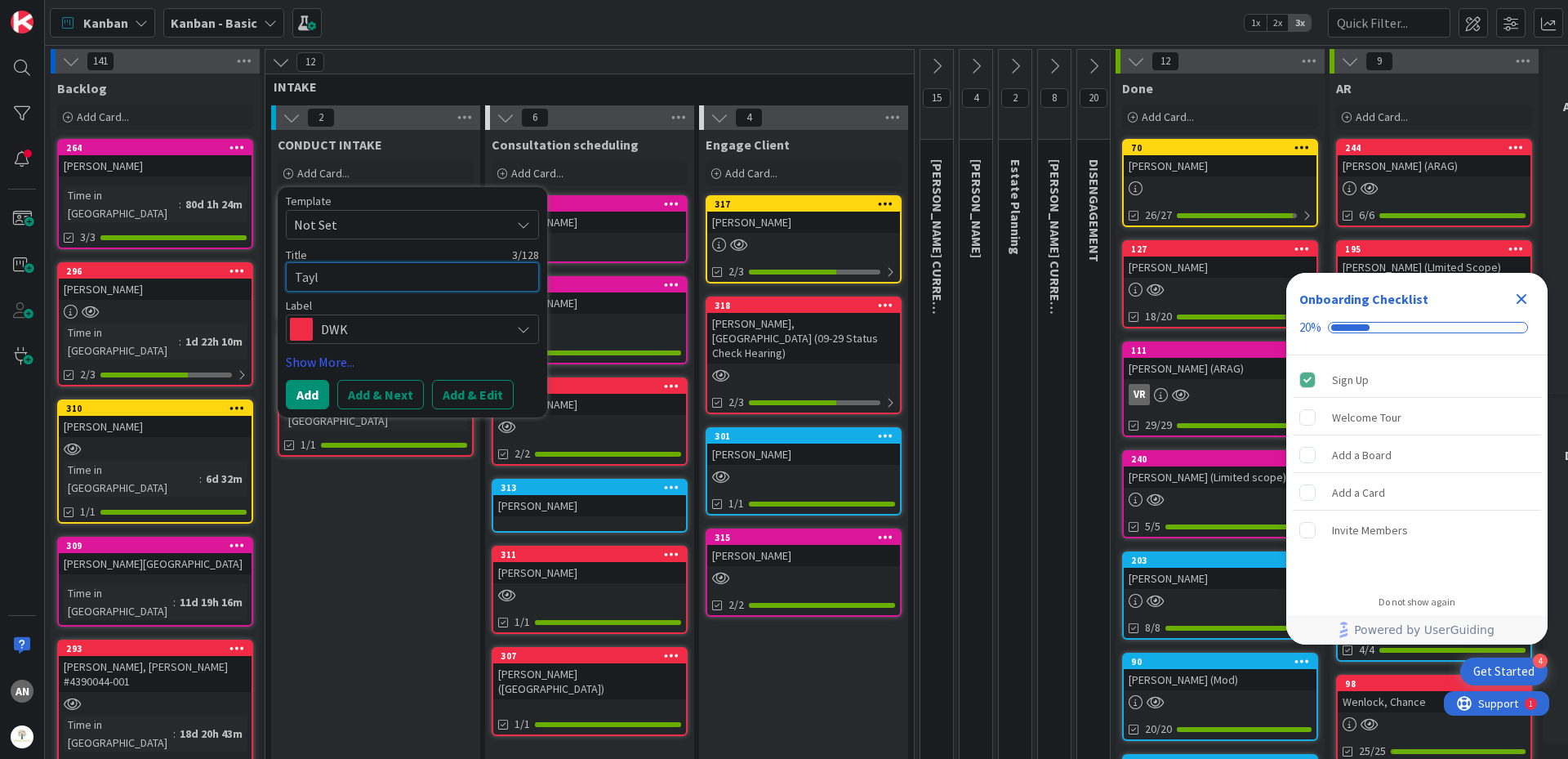
type textarea "x"
type textarea "[PERSON_NAME]"
type textarea "x"
type textarea "[PERSON_NAME],"
type textarea "x"
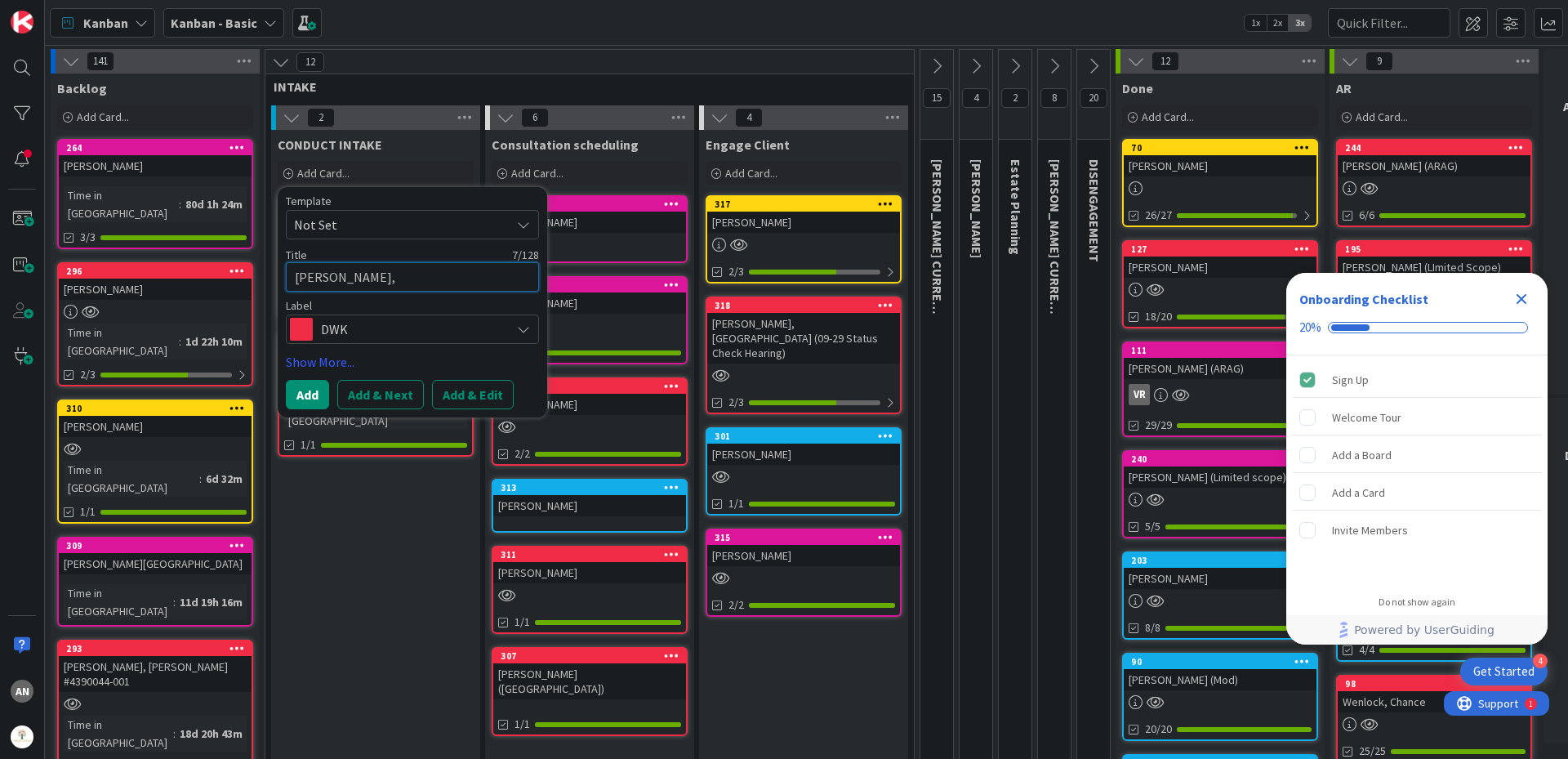
type textarea "[PERSON_NAME],"
type textarea "x"
type textarea "[PERSON_NAME]"
type textarea "x"
type textarea "[PERSON_NAME]"
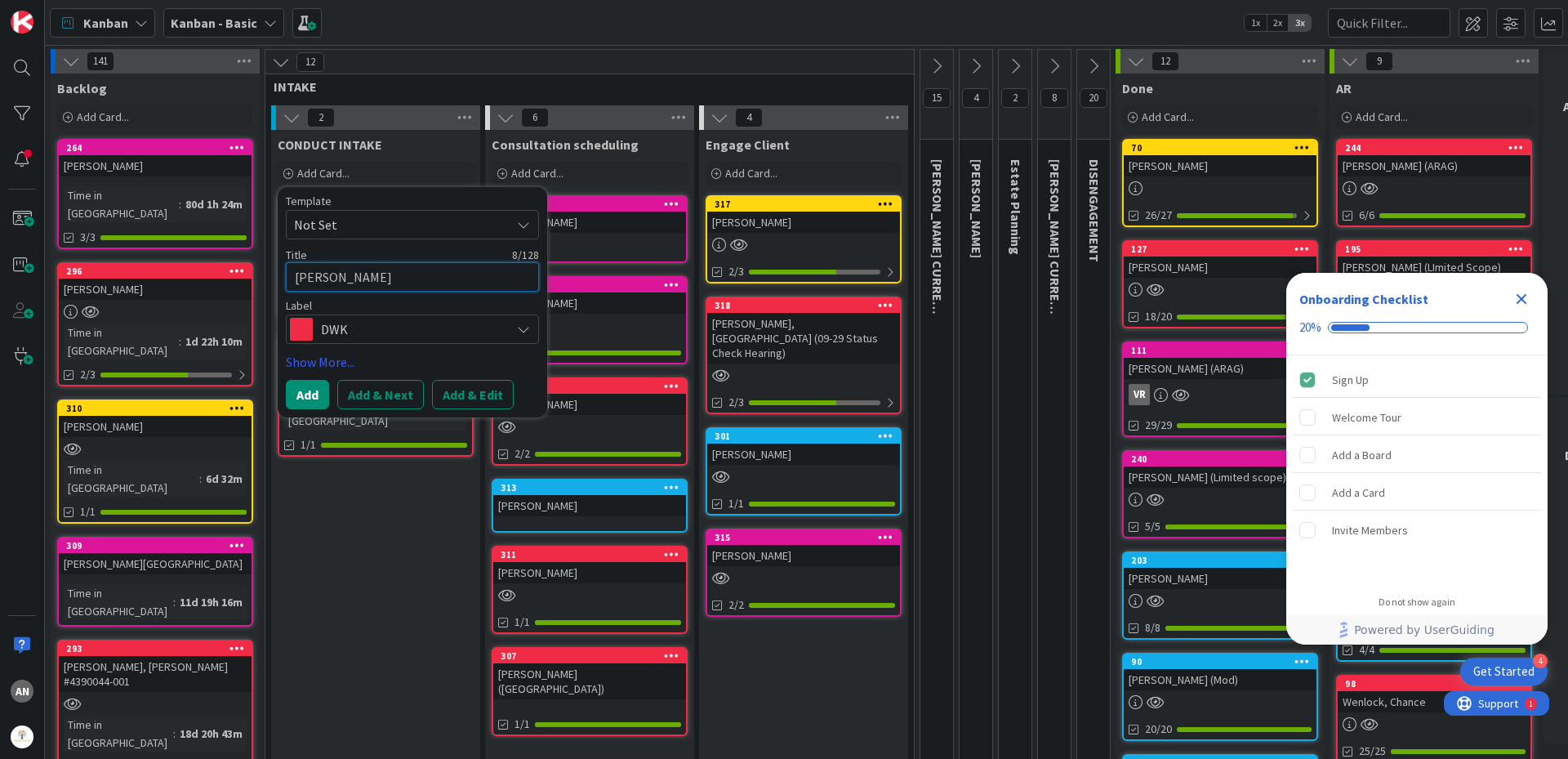
type textarea "x"
type textarea "[PERSON_NAME], [DATE]"
type textarea "x"
type textarea "[PERSON_NAME]"
type textarea "x"
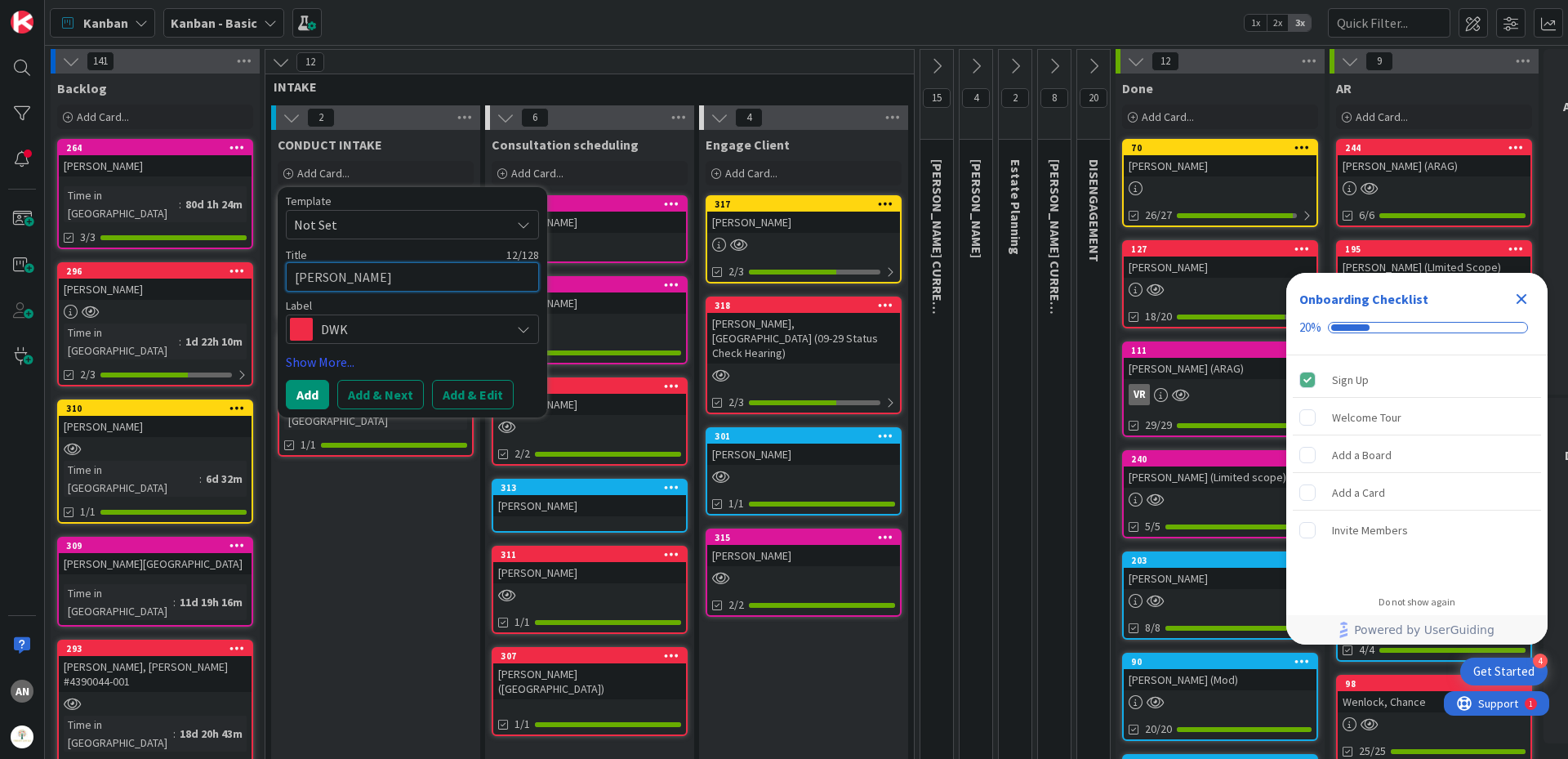
type textarea "[PERSON_NAME]"
type textarea "x"
type textarea "[PERSON_NAME]"
click at [318, 399] on button "Add" at bounding box center [308, 394] width 43 height 29
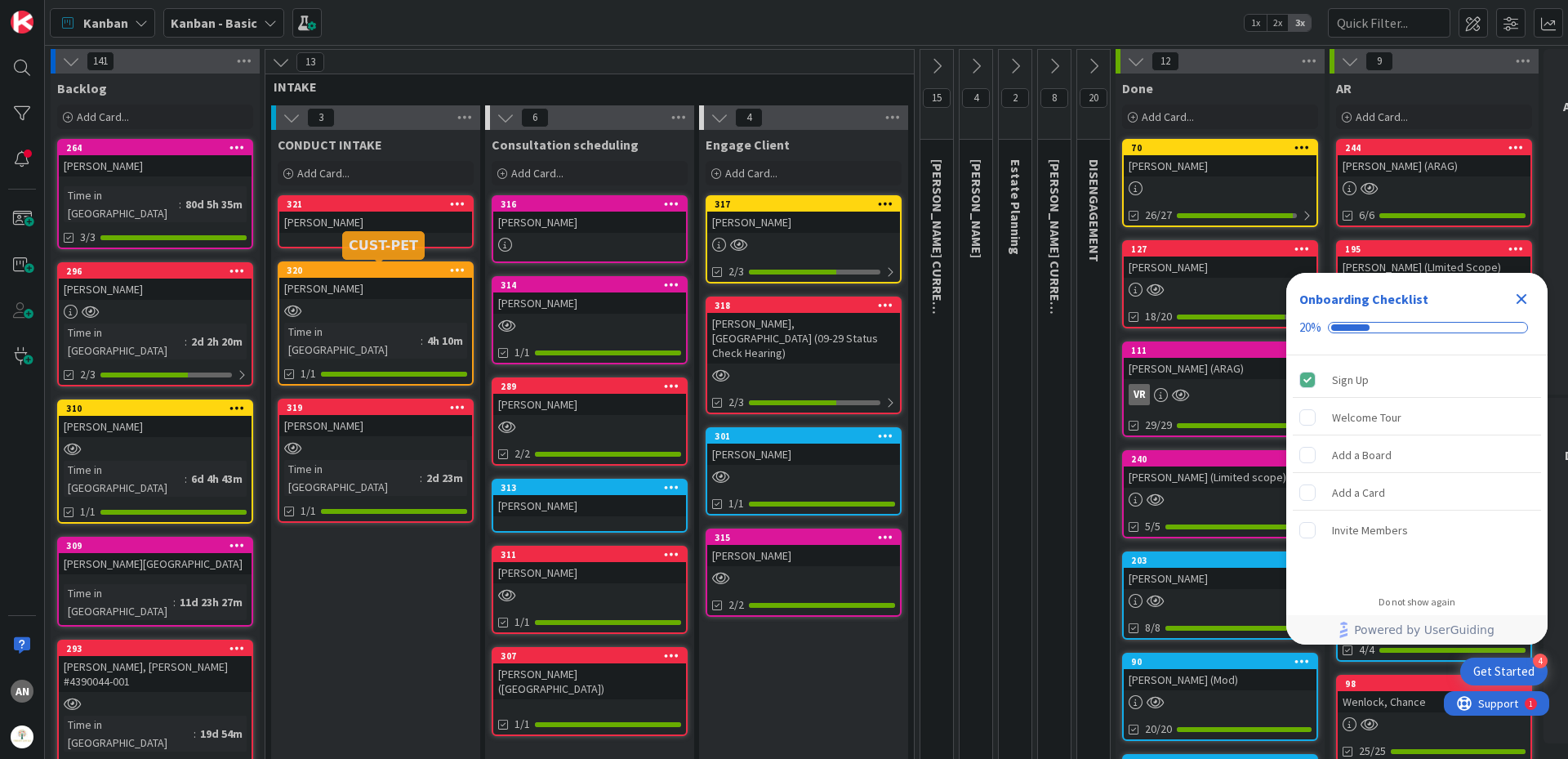
click at [333, 227] on div "[PERSON_NAME]" at bounding box center [375, 222] width 193 height 21
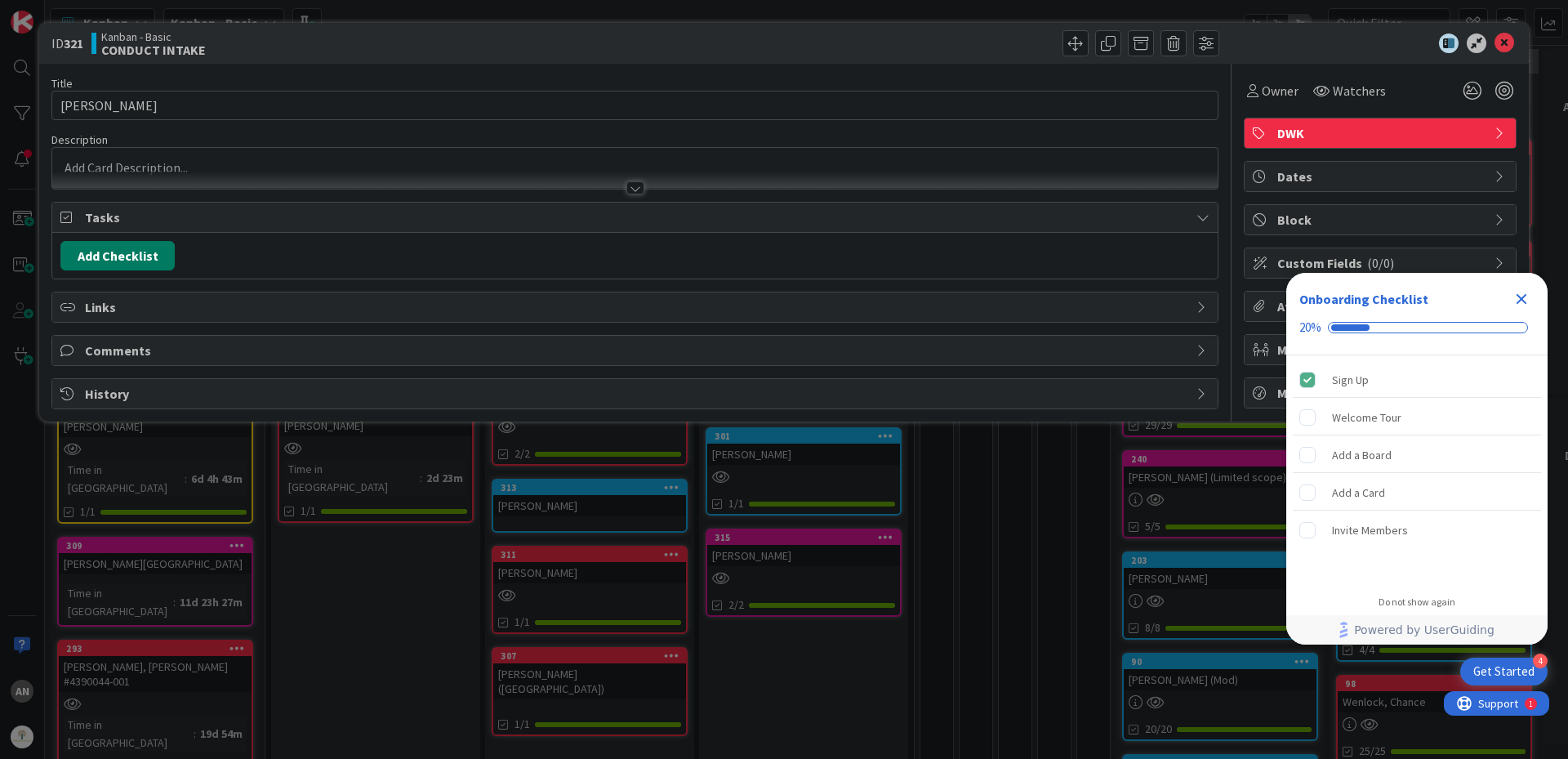
click at [95, 266] on button "Add Checklist" at bounding box center [118, 255] width 114 height 29
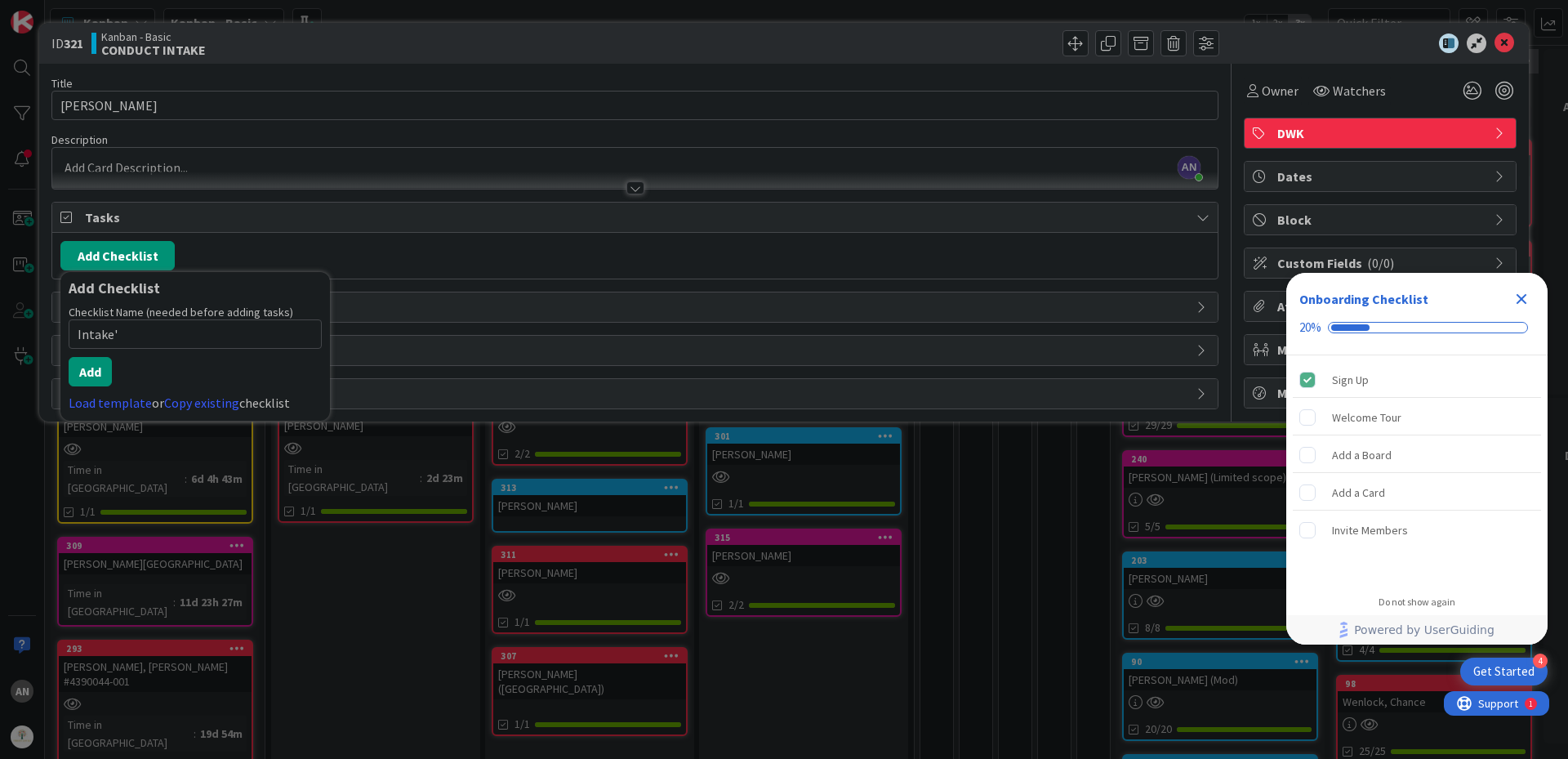
type input "Intake"
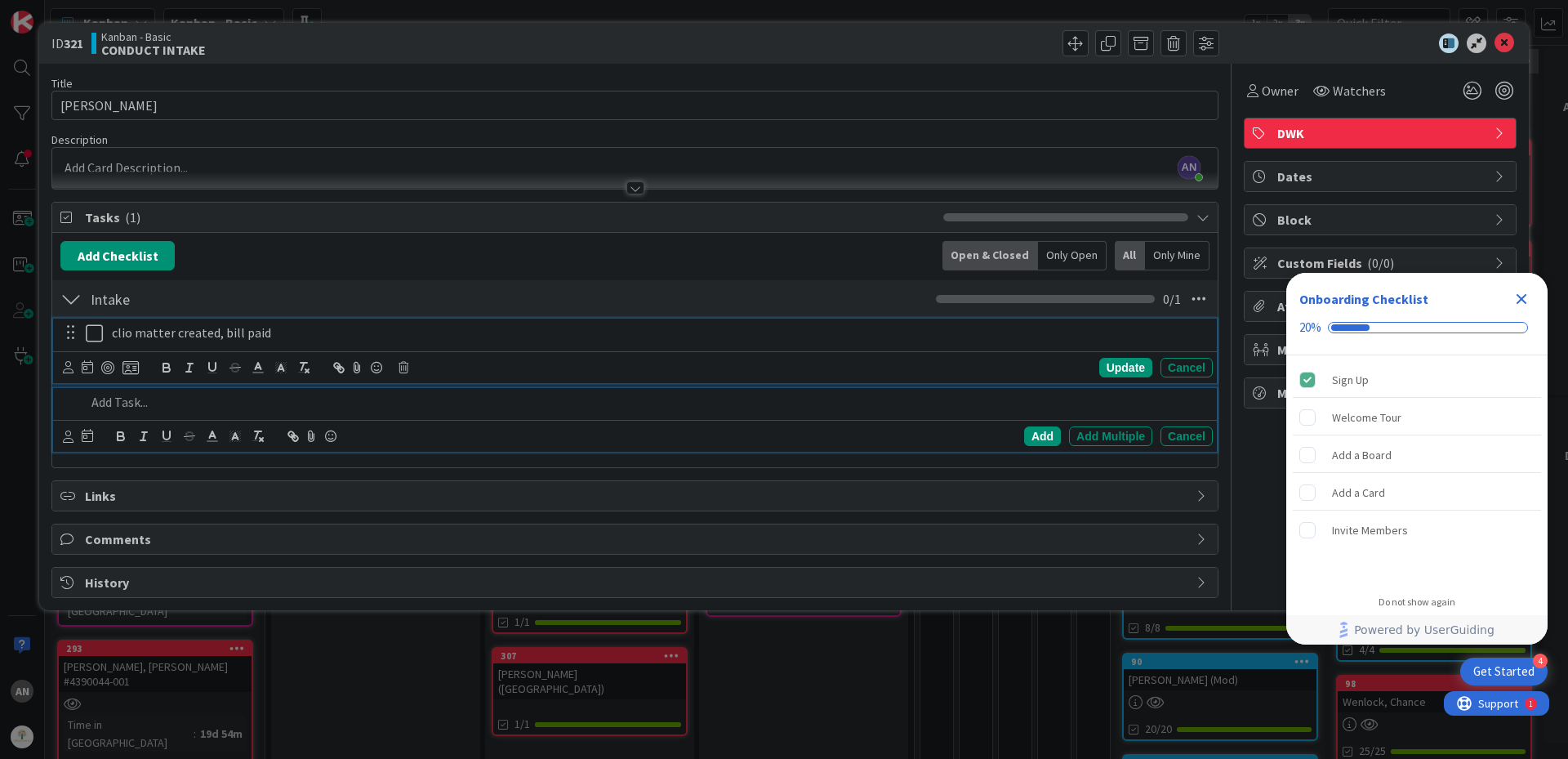
click at [157, 337] on p "clio matter created, bill paid" at bounding box center [660, 332] width 1095 height 19
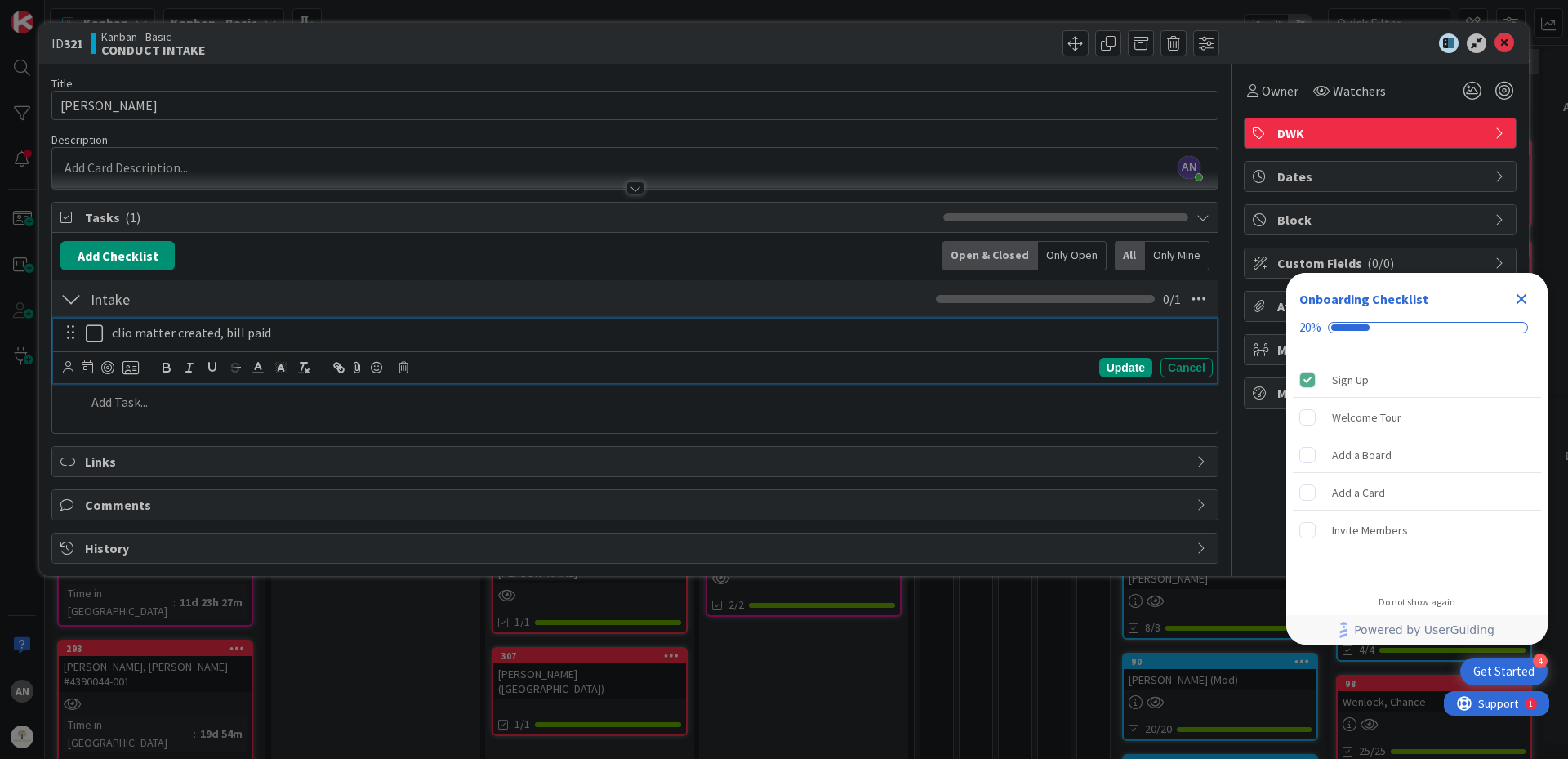
click at [85, 337] on div at bounding box center [82, 333] width 46 height 29
click at [64, 371] on icon at bounding box center [69, 367] width 11 height 13
click at [95, 337] on icon at bounding box center [94, 333] width 17 height 20
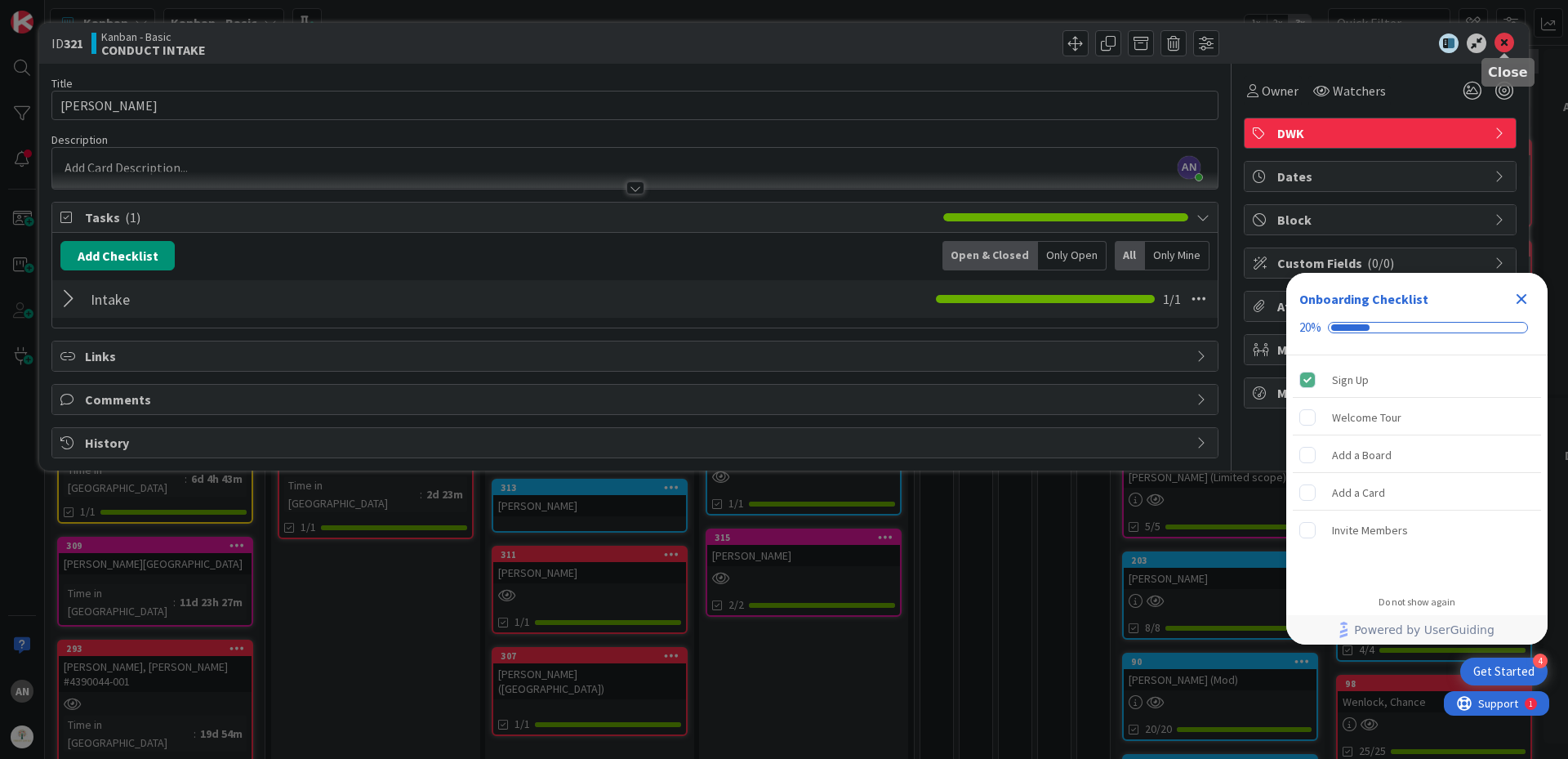
click at [1506, 48] on icon at bounding box center [1505, 43] width 20 height 20
